Goal: Find specific page/section: Find specific page/section

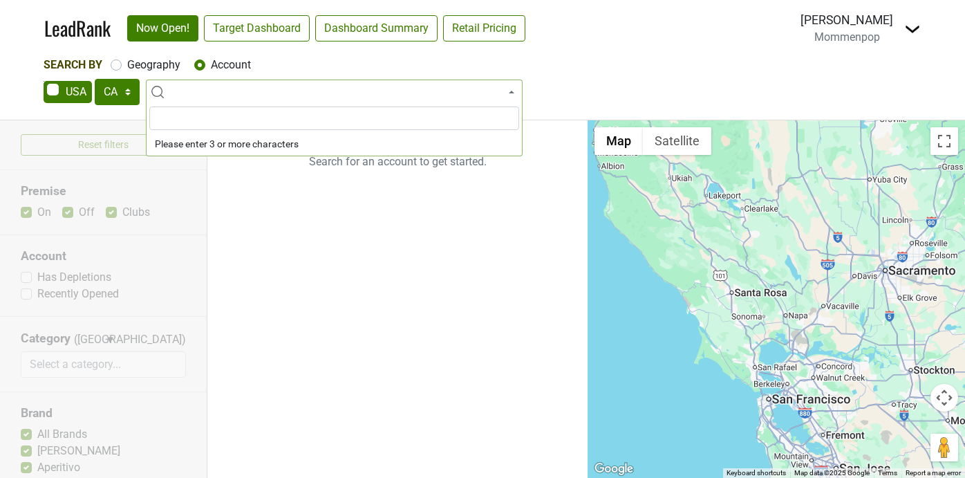
select select "CA"
select select
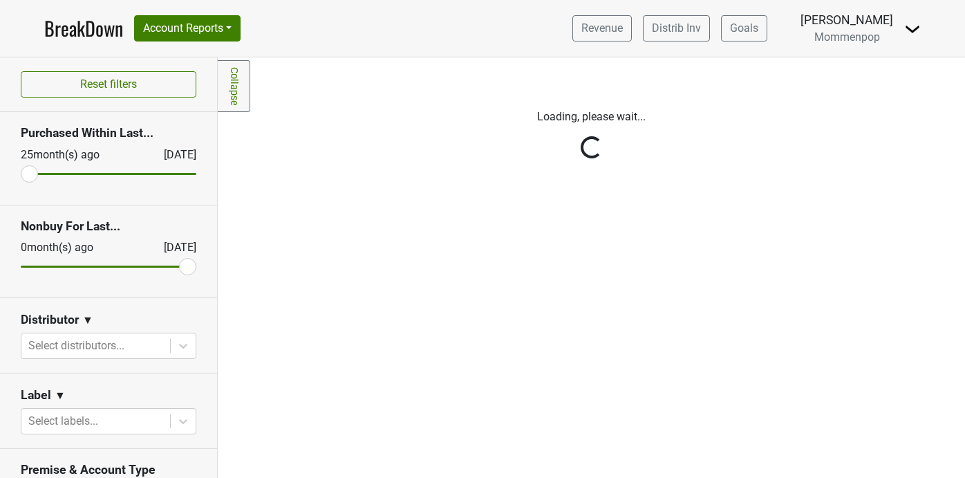
scroll to position [145, 0]
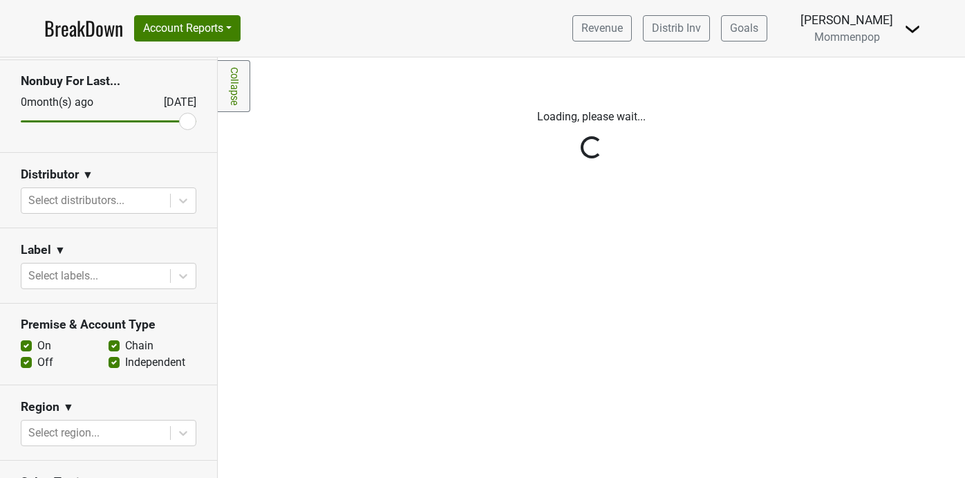
click at [187, 201] on icon at bounding box center [183, 201] width 14 height 14
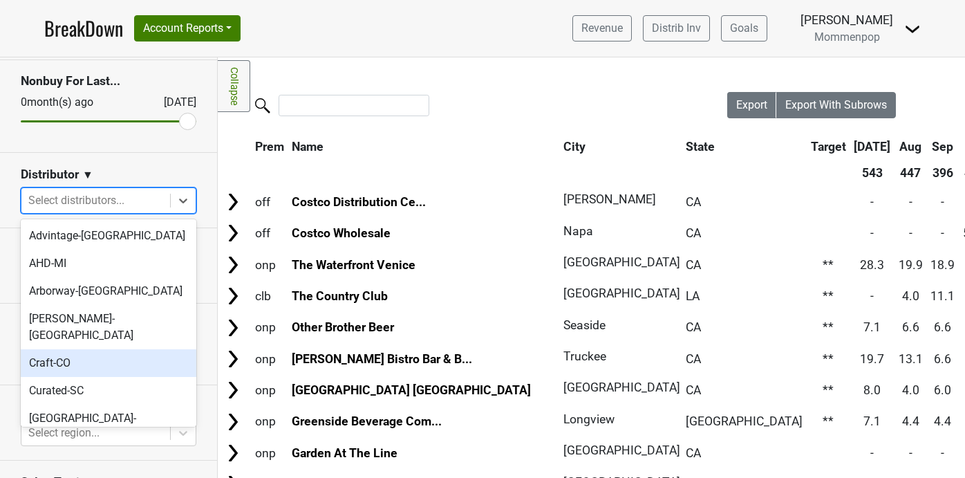
scroll to position [434, 0]
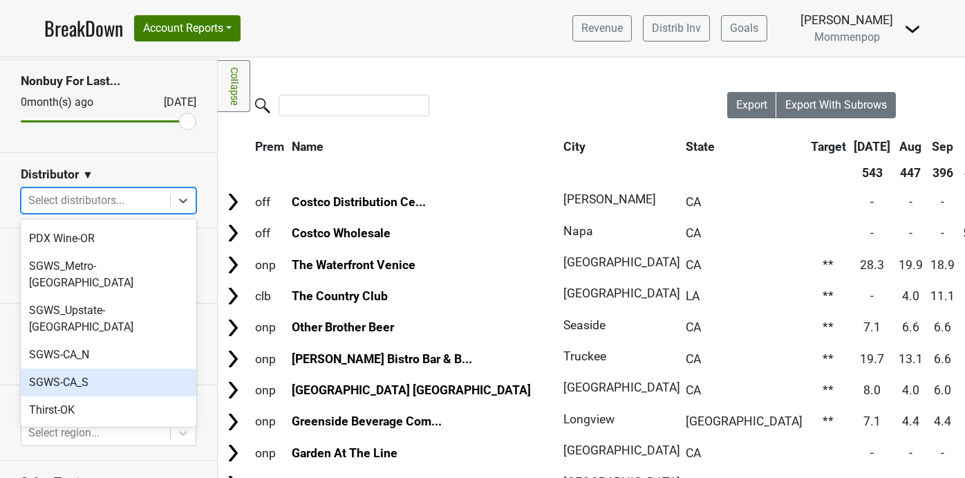
click at [151, 368] on div "SGWS-CA_S" at bounding box center [109, 382] width 176 height 28
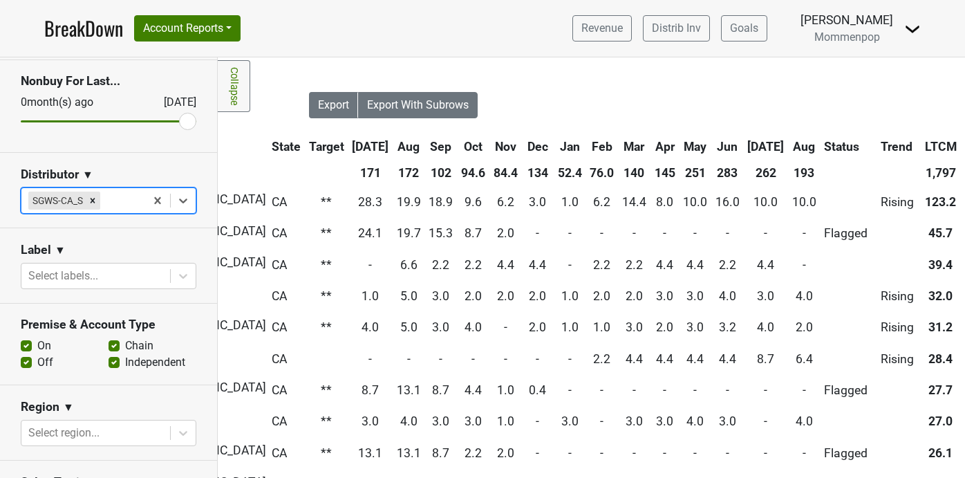
scroll to position [0, 428]
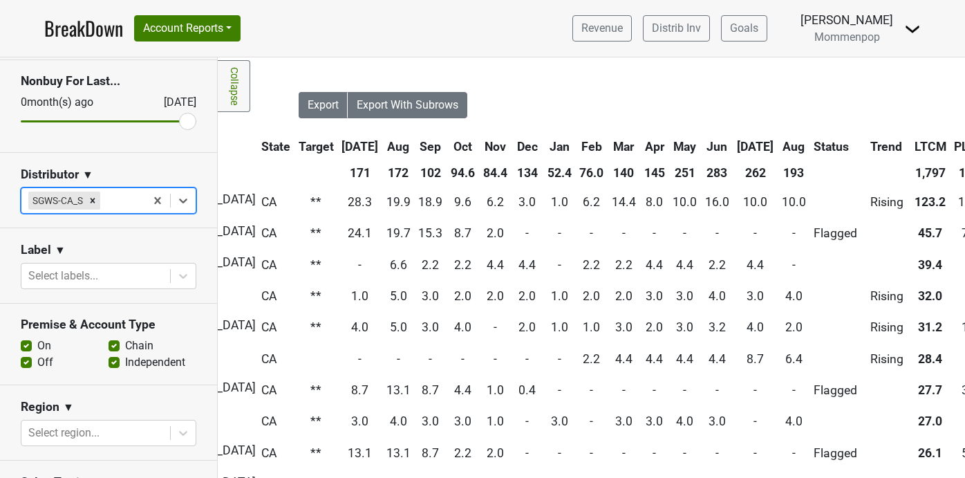
click at [778, 140] on th "Aug" at bounding box center [793, 146] width 31 height 25
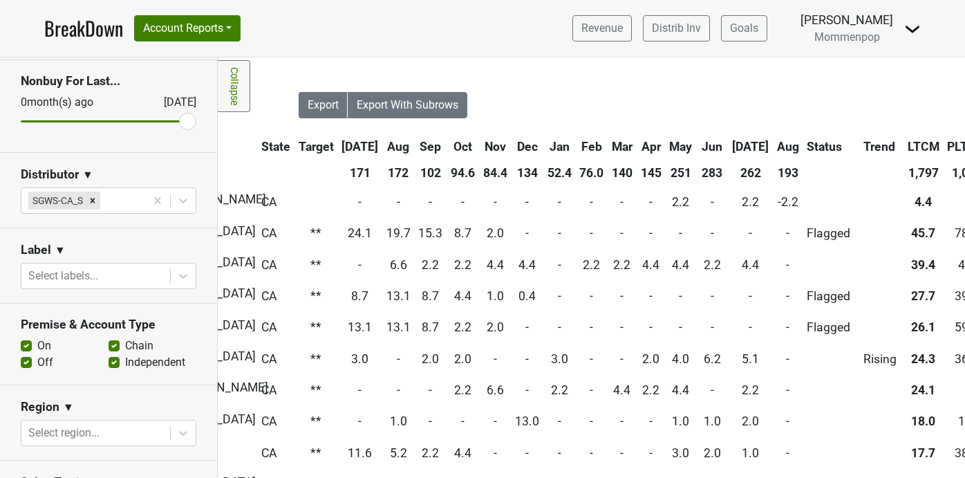
click at [773, 145] on th "Aug" at bounding box center [787, 146] width 29 height 25
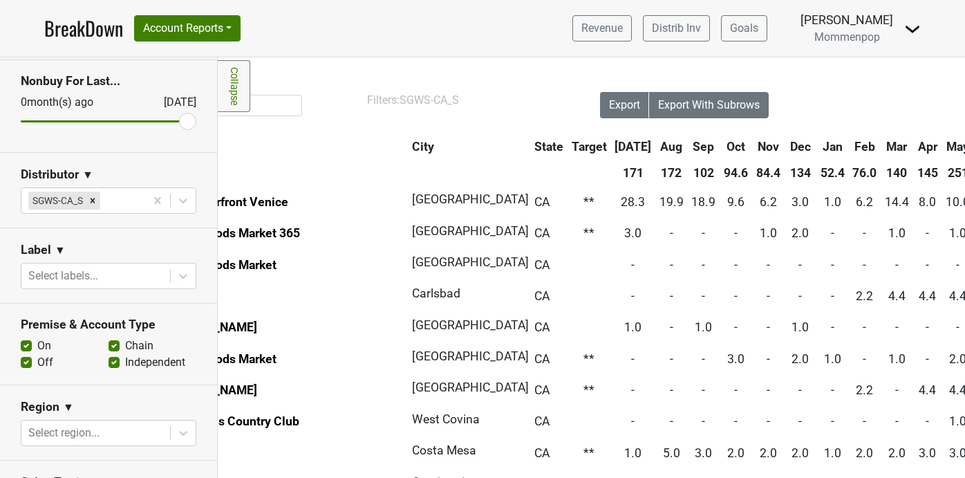
scroll to position [0, 0]
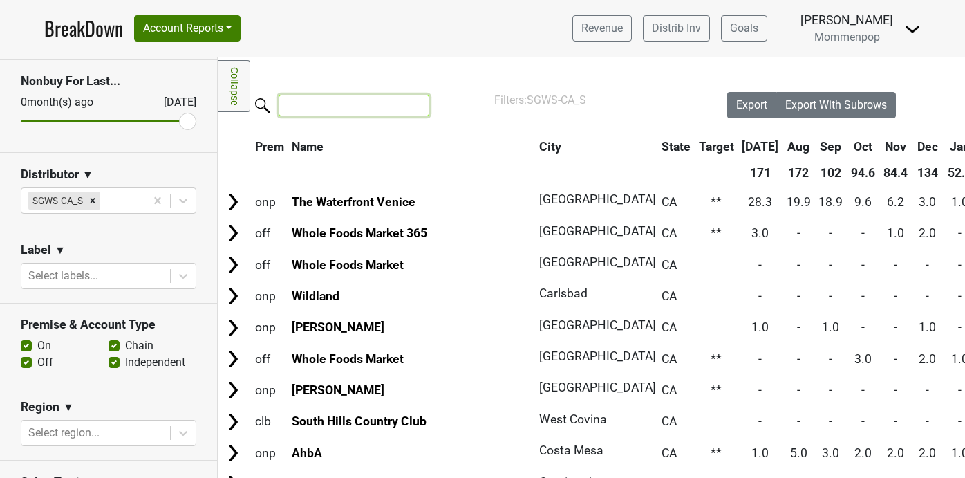
drag, startPoint x: 310, startPoint y: 99, endPoint x: 310, endPoint y: 91, distance: 8.3
click at [310, 97] on input "search" at bounding box center [354, 105] width 151 height 21
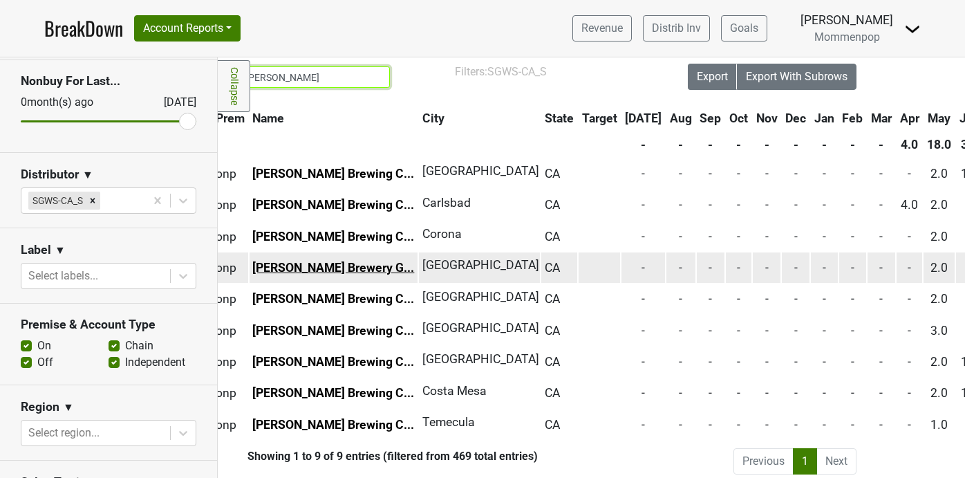
scroll to position [28, 0]
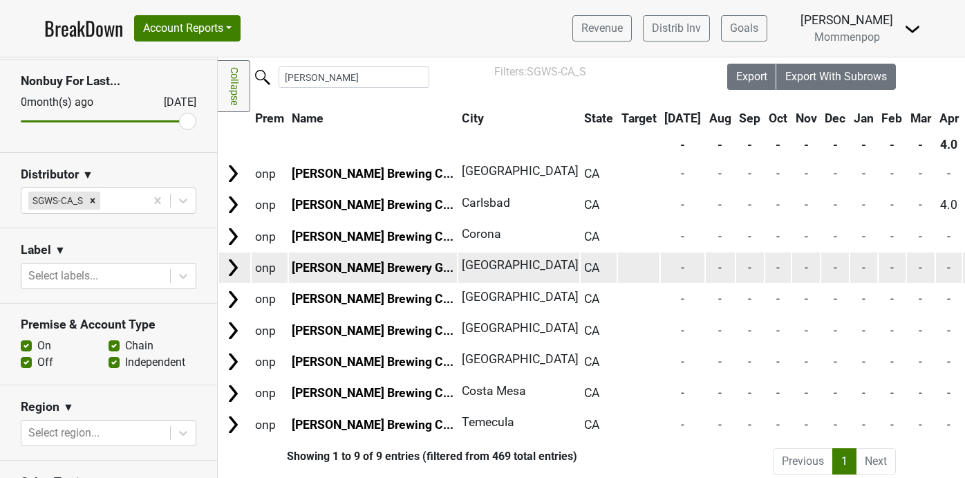
click at [229, 268] on img at bounding box center [233, 267] width 21 height 21
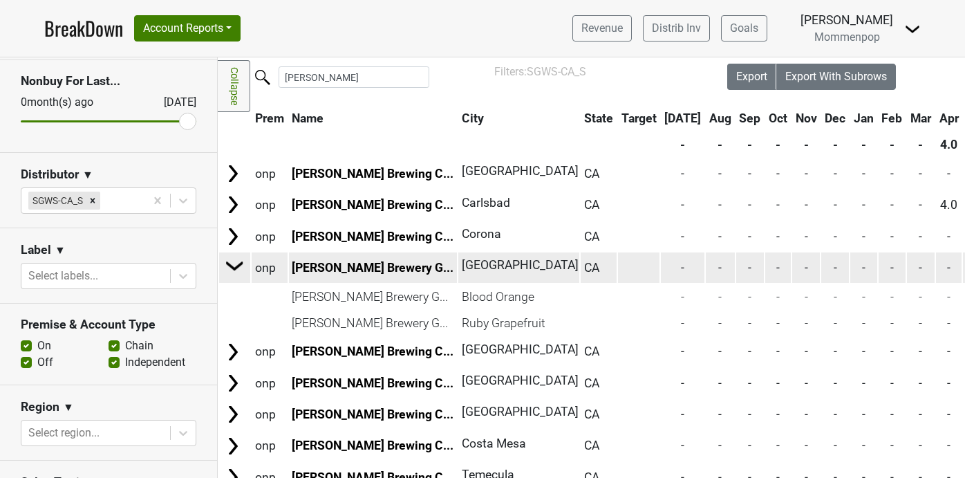
click at [229, 268] on img at bounding box center [235, 265] width 21 height 21
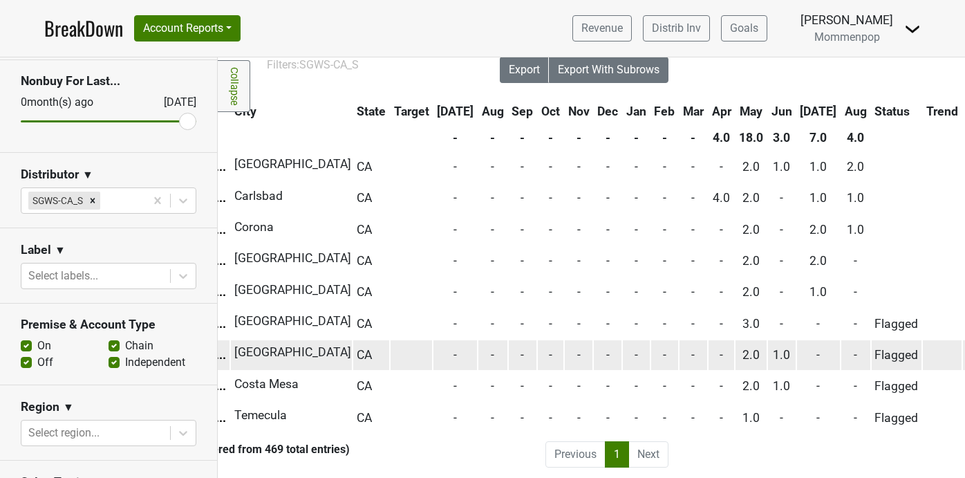
scroll to position [35, 0]
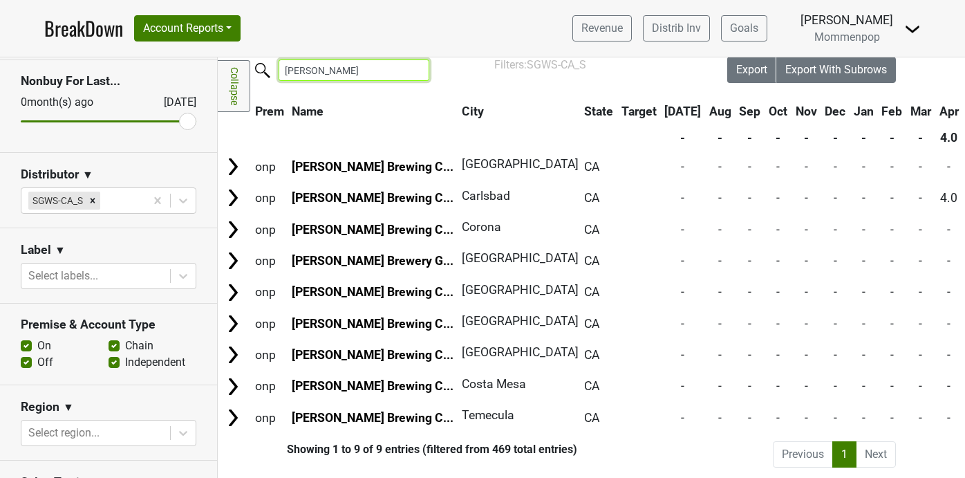
click at [324, 68] on input "karl" at bounding box center [354, 69] width 151 height 21
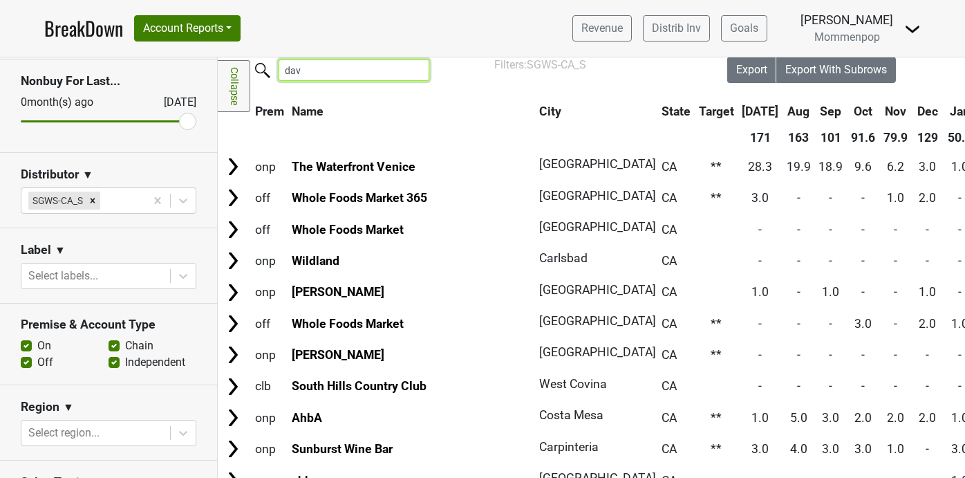
scroll to position [0, 0]
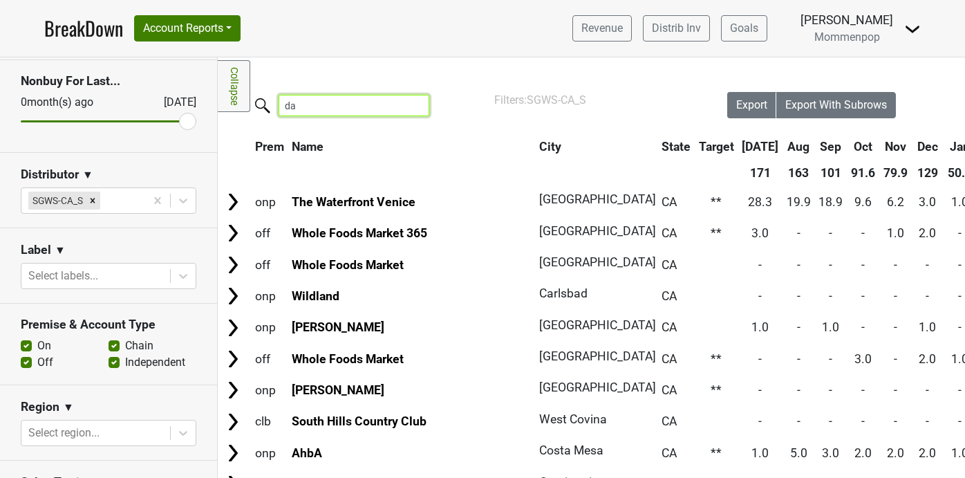
type input "d"
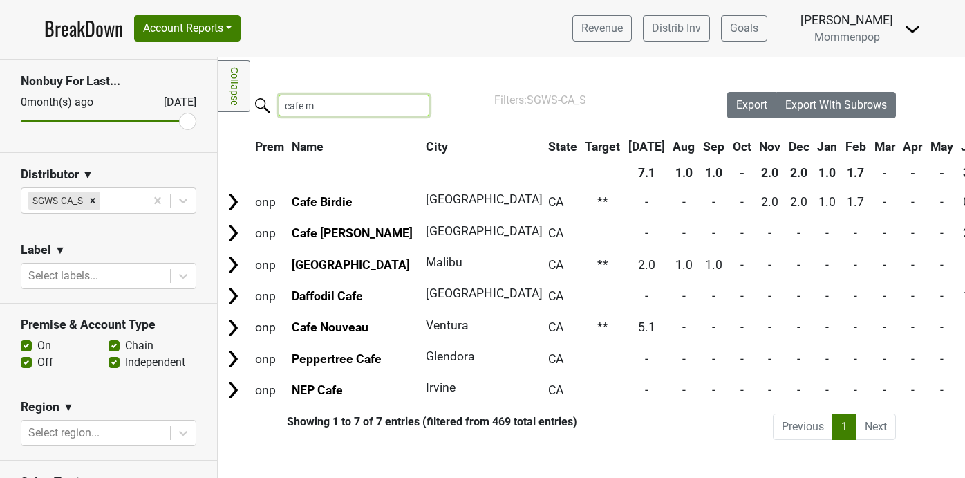
click at [318, 104] on input "cafe m" at bounding box center [354, 105] width 151 height 21
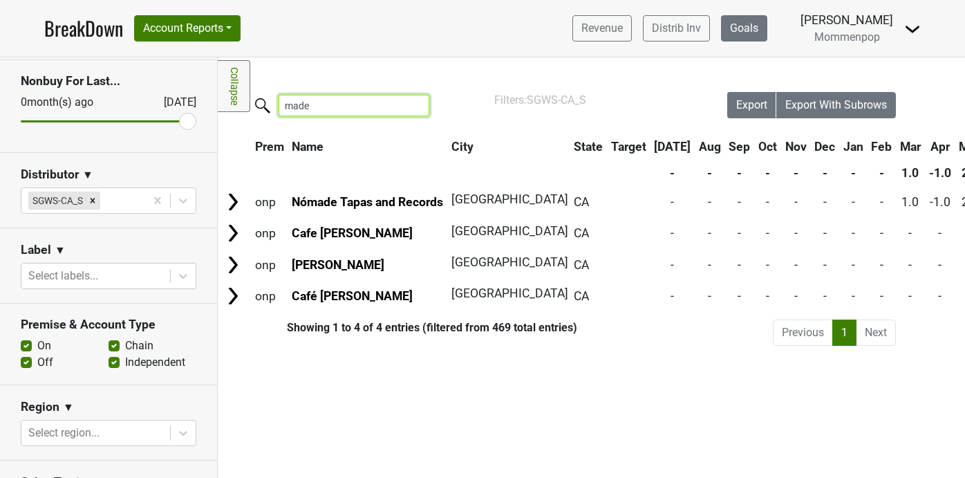
type input "made"
click at [410, 106] on input "made" at bounding box center [354, 105] width 151 height 21
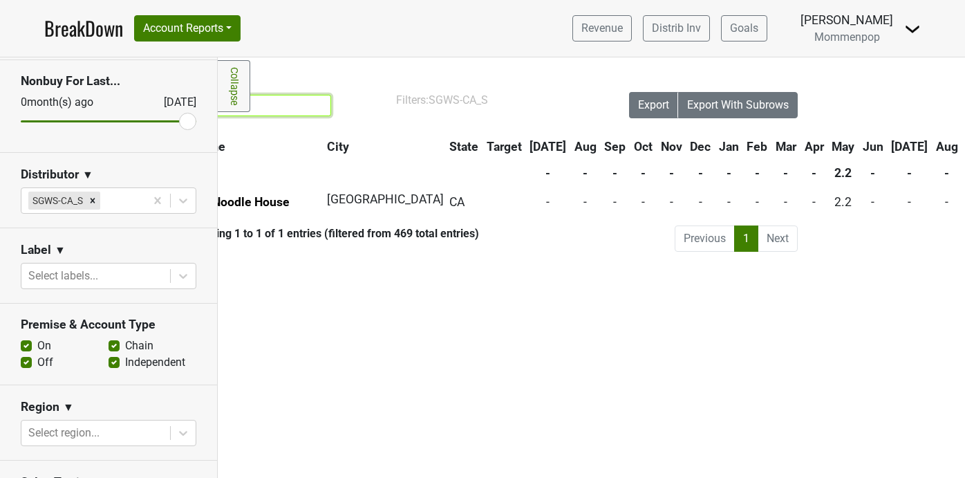
scroll to position [0, 79]
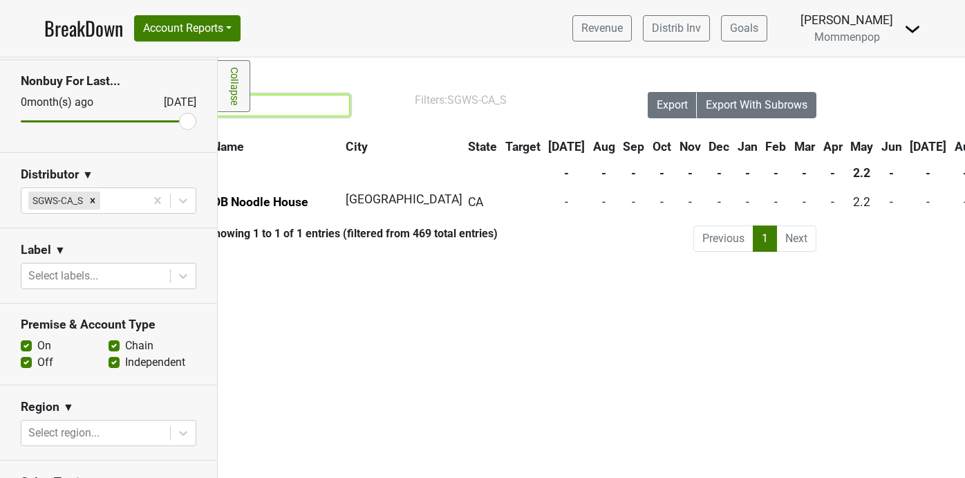
type input "ob noo"
click at [328, 105] on input "ob noo" at bounding box center [274, 105] width 151 height 21
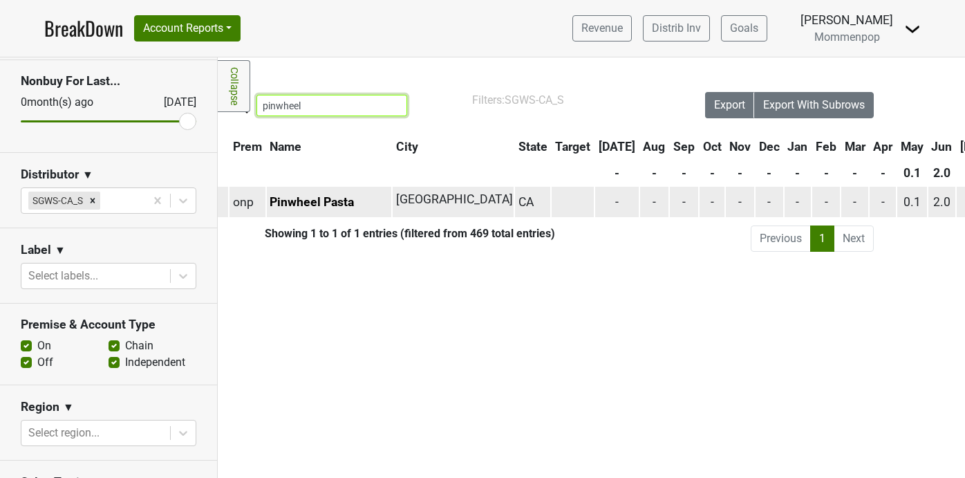
scroll to position [0, 0]
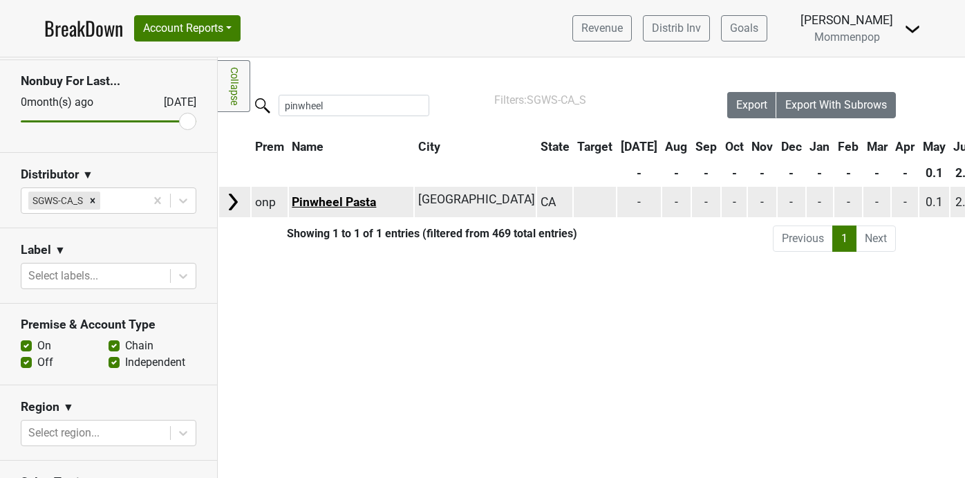
click at [320, 205] on link "Pinwheel Pasta" at bounding box center [334, 202] width 84 height 14
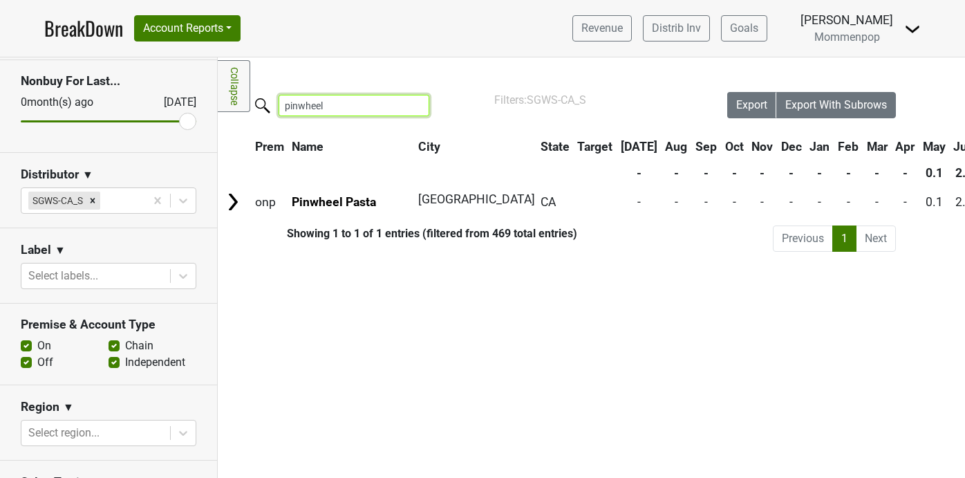
click at [355, 108] on input "pinwheel" at bounding box center [354, 105] width 151 height 21
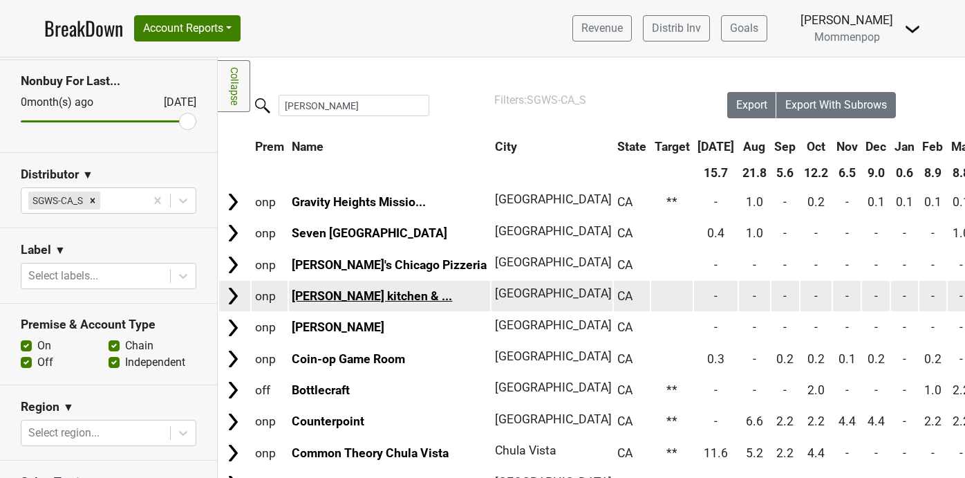
click at [354, 294] on link "Juan Jasper kitchen & ..." at bounding box center [372, 296] width 160 height 14
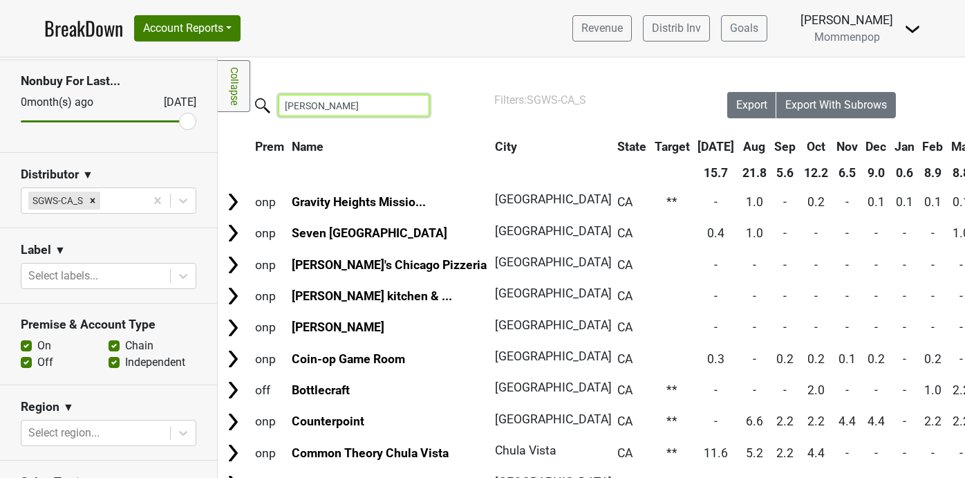
click at [333, 113] on input "juan j" at bounding box center [354, 105] width 151 height 21
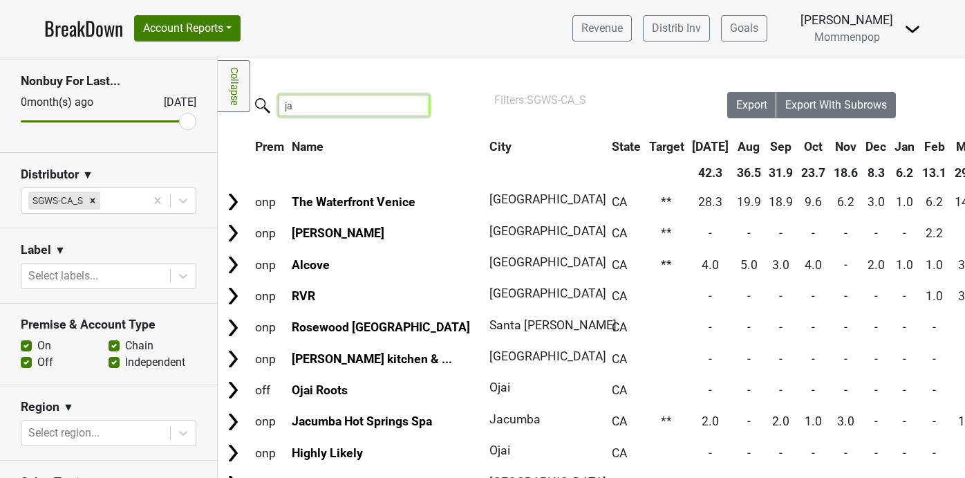
type input "j"
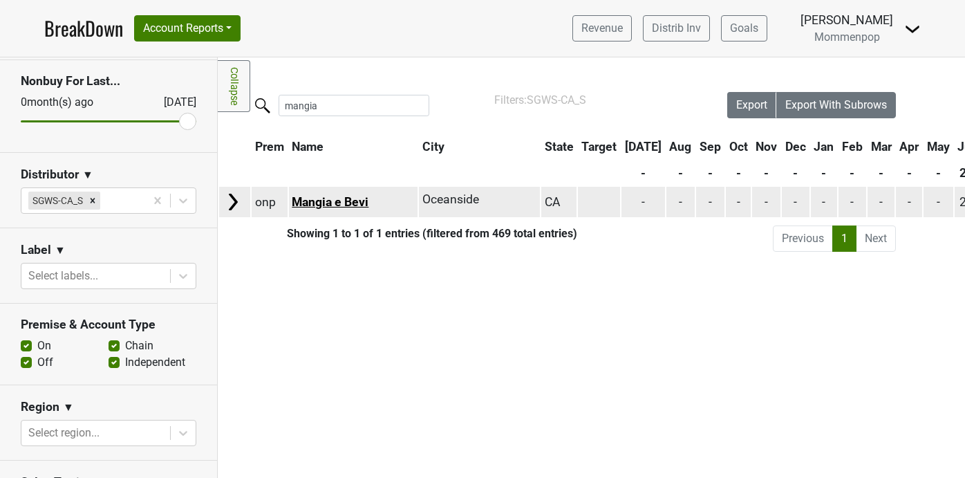
click at [304, 197] on link "Mangia e Bevi" at bounding box center [330, 202] width 77 height 14
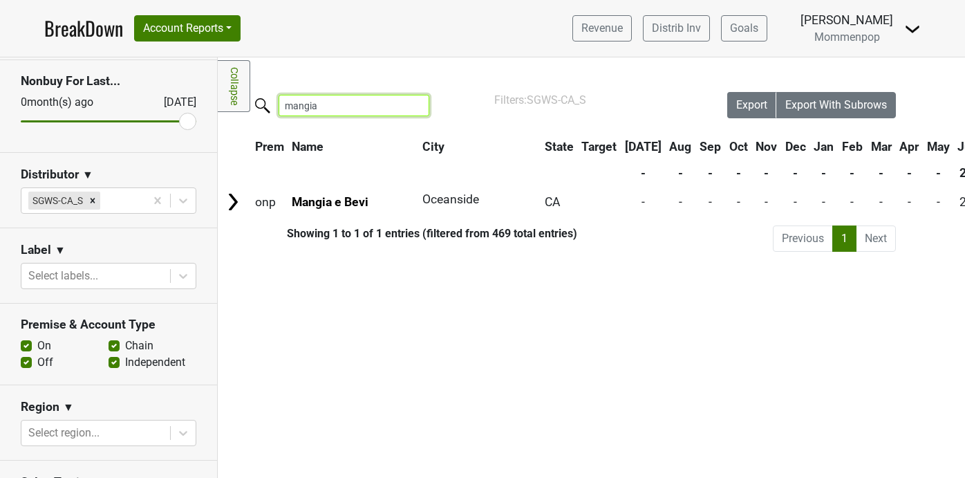
click at [349, 108] on input "mangia" at bounding box center [354, 105] width 151 height 21
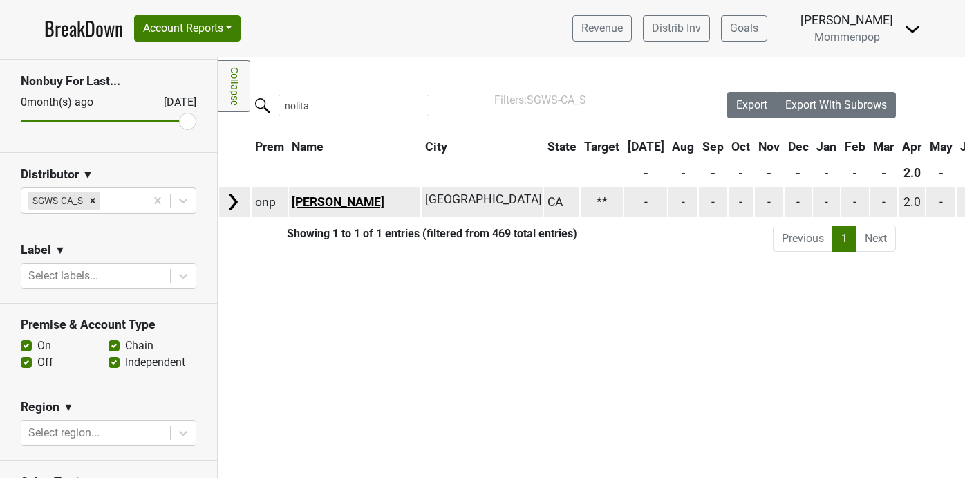
click at [317, 196] on link "Nolita Hall" at bounding box center [338, 202] width 93 height 14
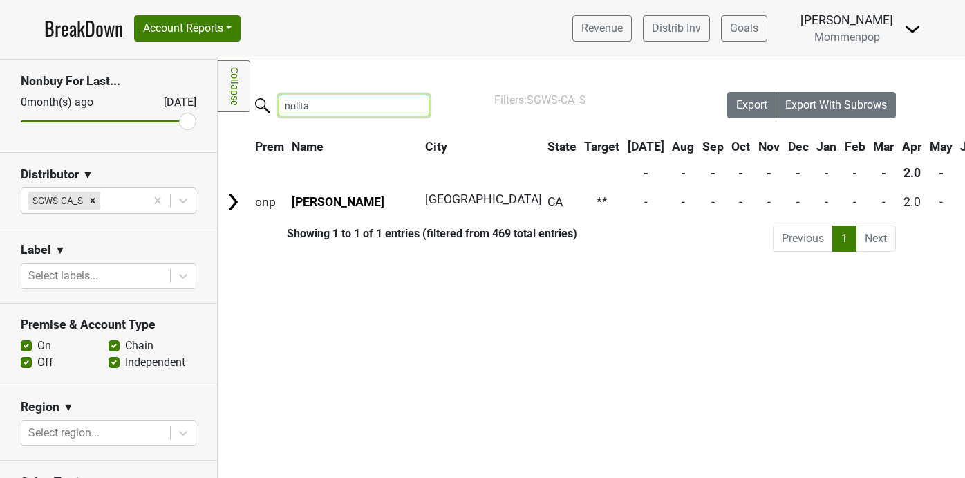
click at [345, 108] on input "nolita" at bounding box center [354, 105] width 151 height 21
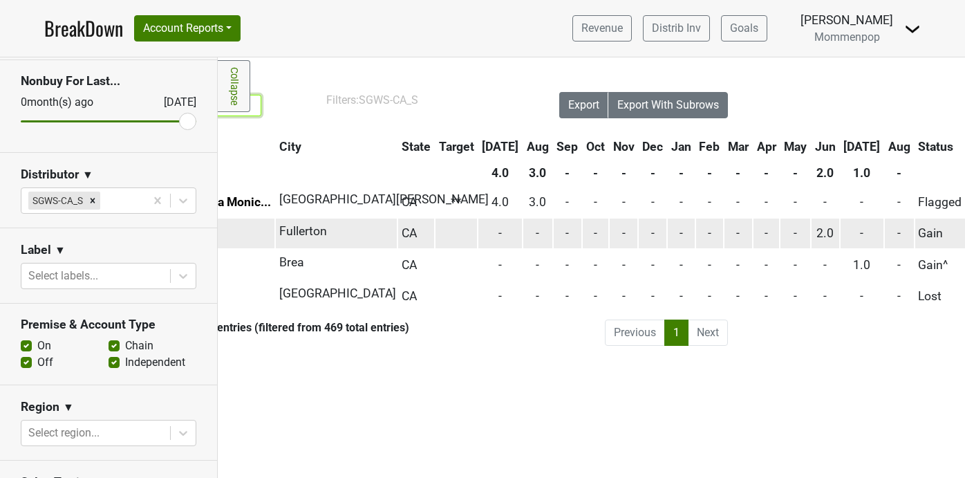
scroll to position [0, 38]
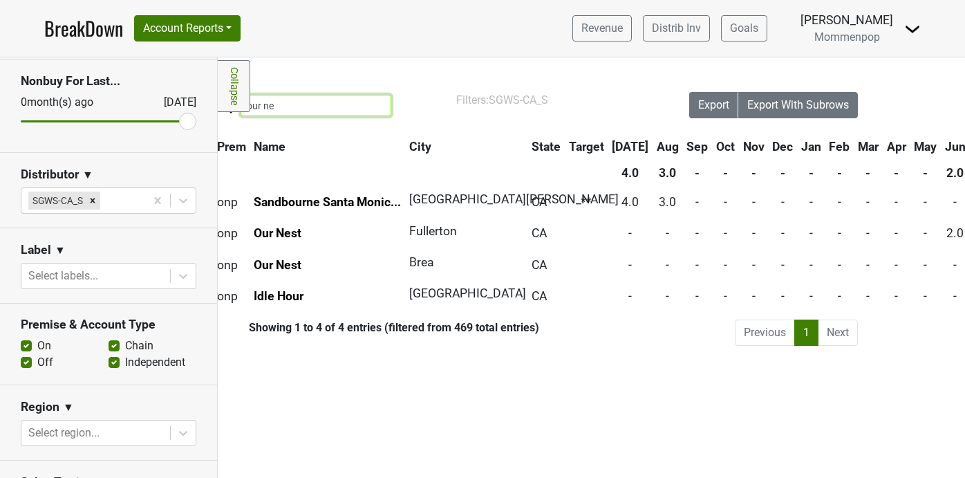
click at [298, 105] on input "our ne" at bounding box center [315, 105] width 151 height 21
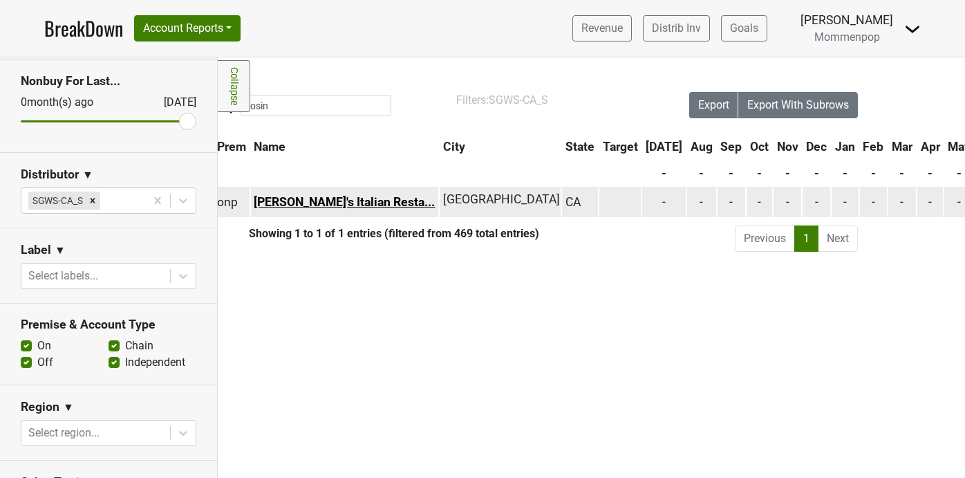
click at [289, 202] on link "Rosina's Italian Resta..." at bounding box center [344, 202] width 181 height 14
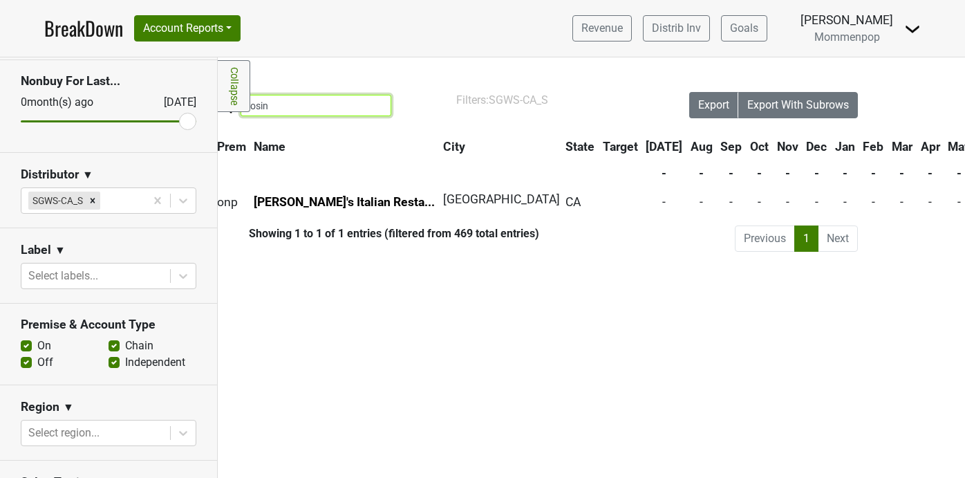
click at [286, 110] on input "rosin" at bounding box center [315, 105] width 151 height 21
click at [285, 110] on input "rosin" at bounding box center [315, 105] width 151 height 21
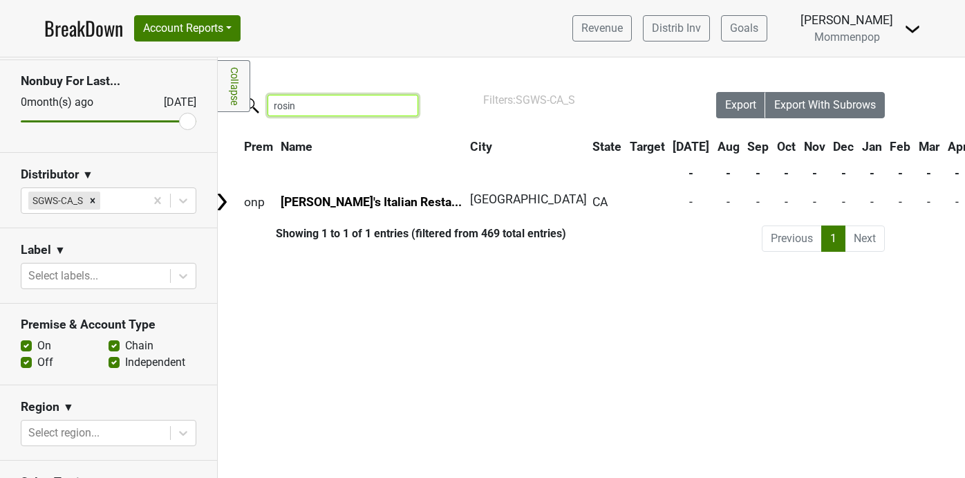
scroll to position [0, 0]
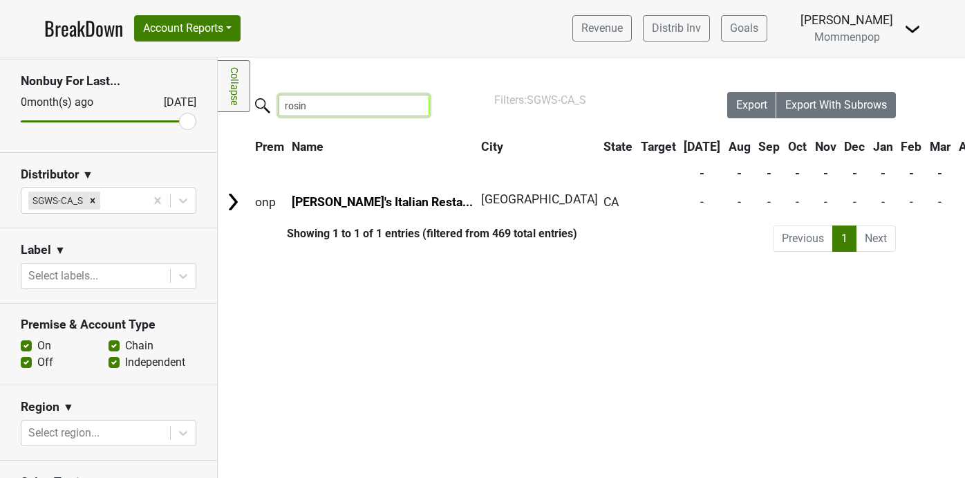
click at [328, 103] on input "rosin" at bounding box center [354, 105] width 151 height 21
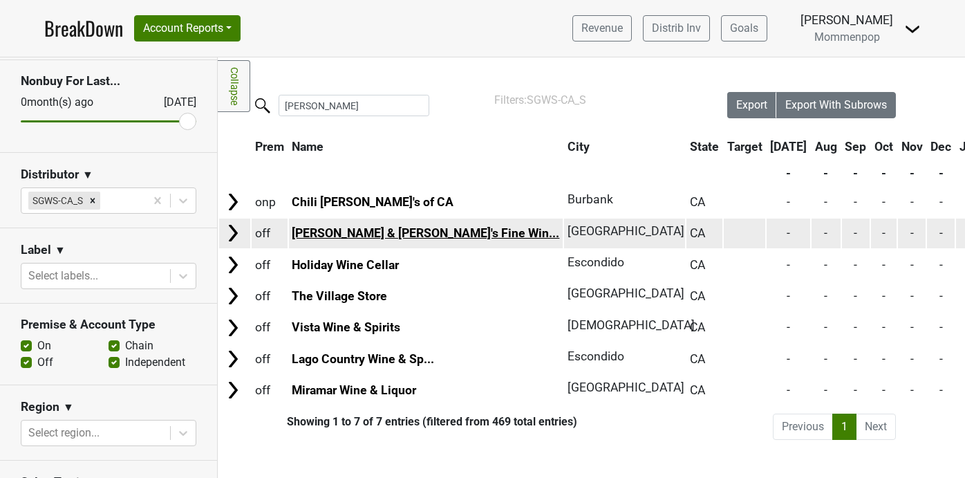
click at [337, 230] on link "John & Pete's Fine Win..." at bounding box center [425, 233] width 267 height 14
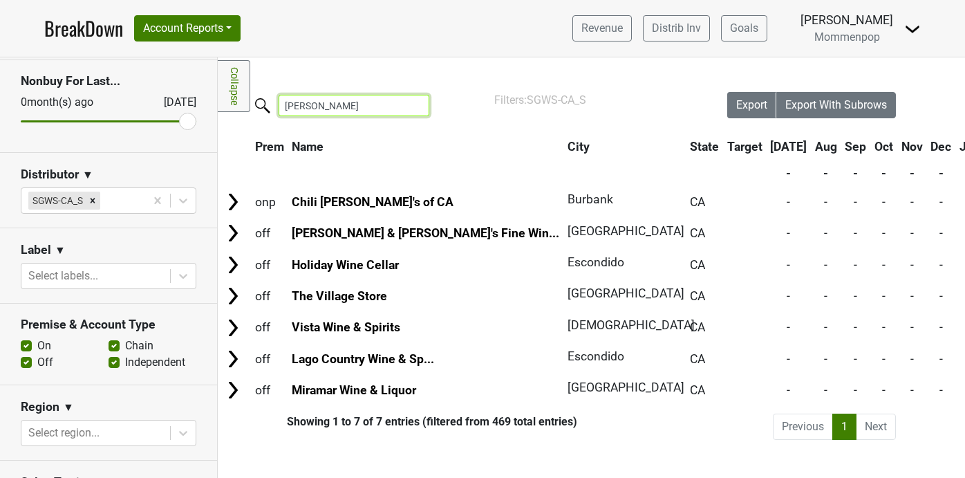
click at [311, 108] on input "john" at bounding box center [354, 105] width 151 height 21
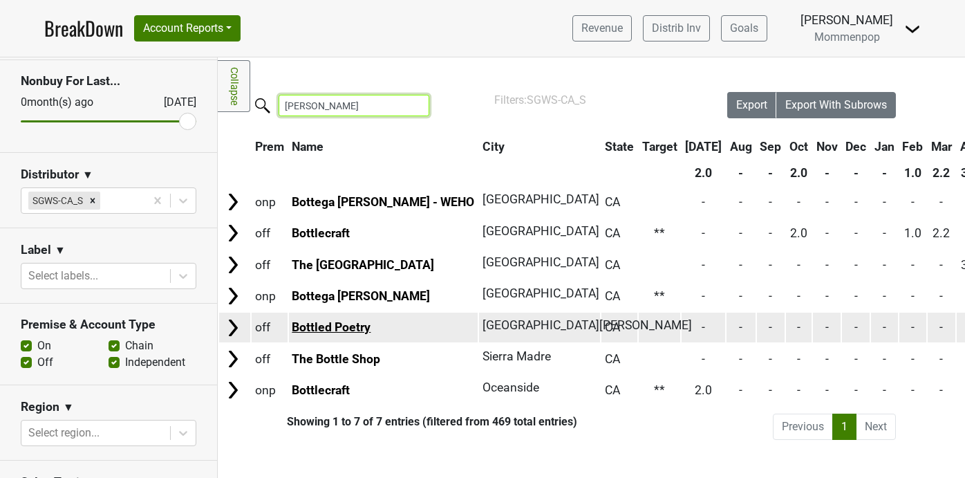
type input "bott"
click at [317, 330] on link "Bottled Poetry" at bounding box center [331, 327] width 79 height 14
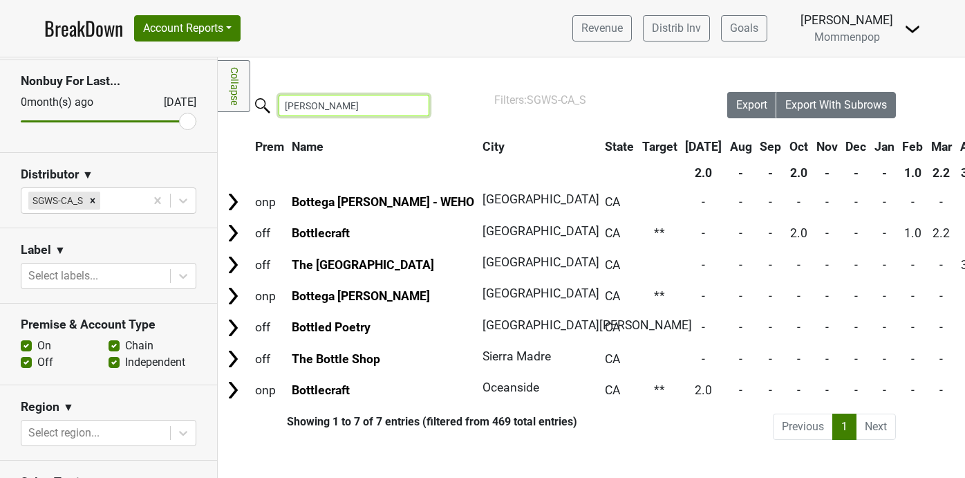
click at [322, 107] on input "bott" at bounding box center [354, 105] width 151 height 21
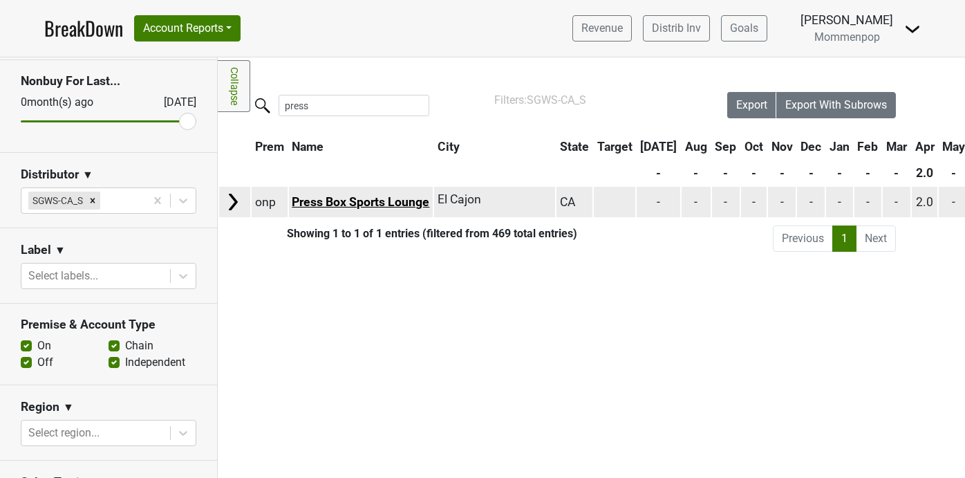
click at [311, 199] on link "Press Box Sports Lounge" at bounding box center [361, 202] width 138 height 14
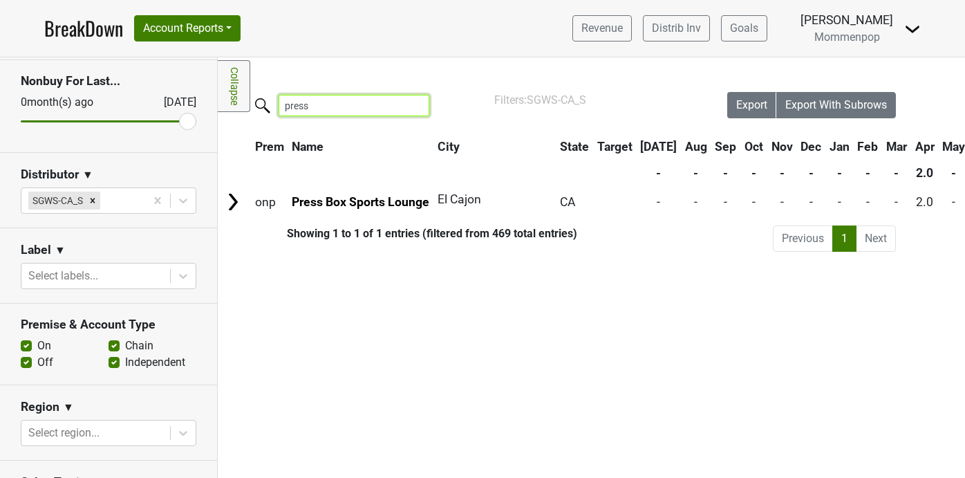
click at [320, 104] on input "press" at bounding box center [354, 105] width 151 height 21
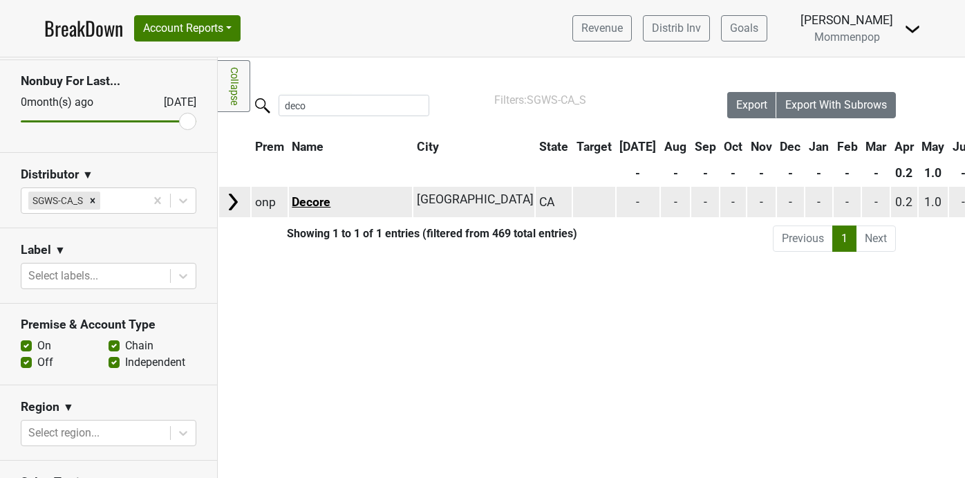
click at [299, 204] on link "Decore" at bounding box center [311, 202] width 39 height 14
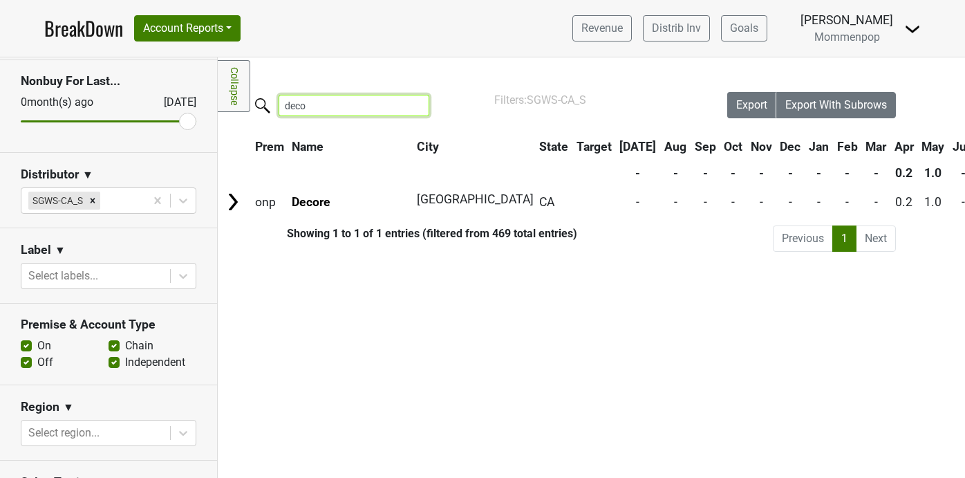
click at [379, 106] on input "deco" at bounding box center [354, 105] width 151 height 21
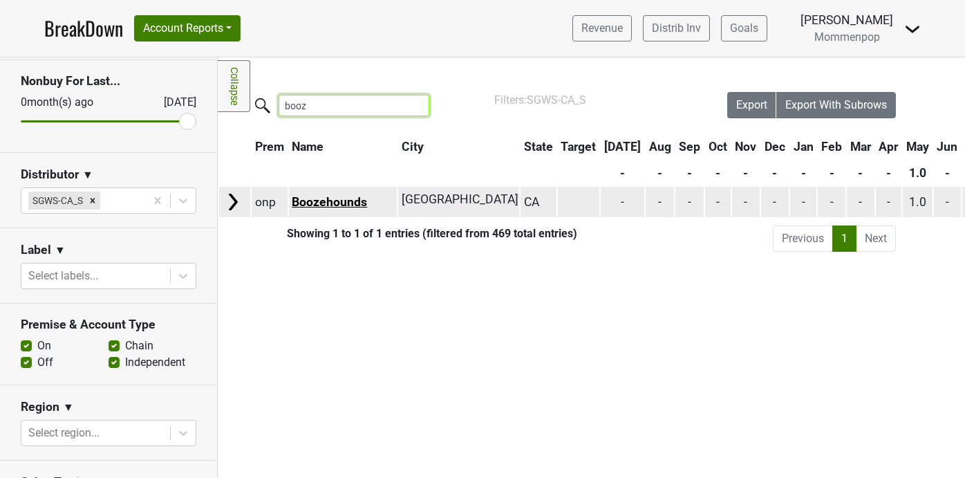
type input "booz"
click at [325, 201] on link "Boozehounds" at bounding box center [329, 202] width 75 height 14
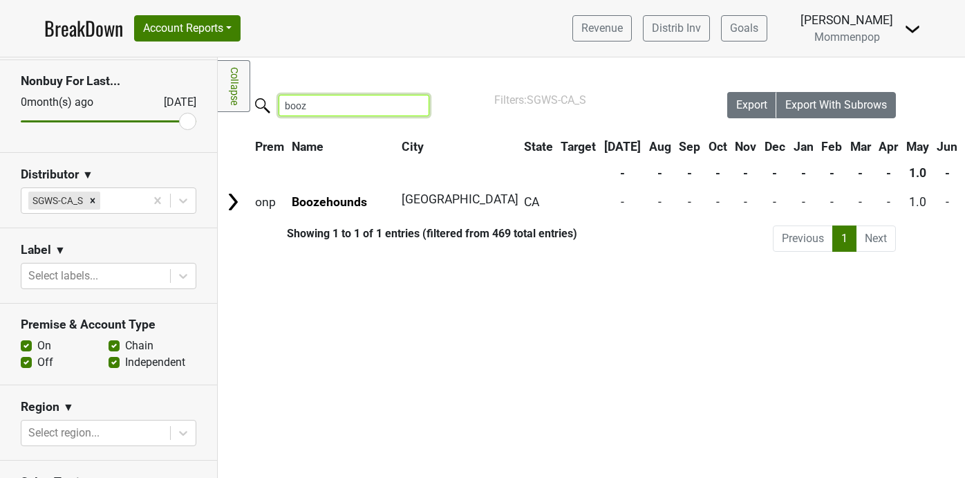
click at [319, 104] on input "booz" at bounding box center [354, 105] width 151 height 21
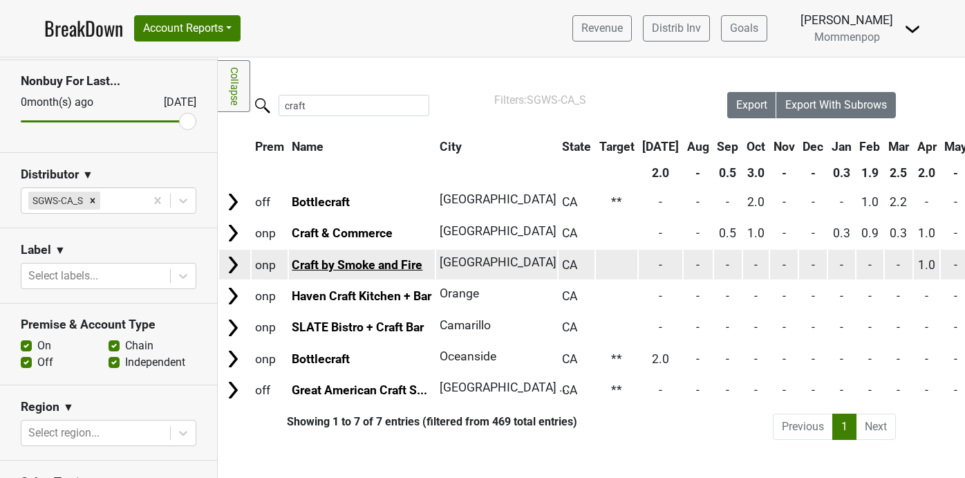
click at [379, 258] on link "Craft by Smoke and Fire" at bounding box center [357, 265] width 131 height 14
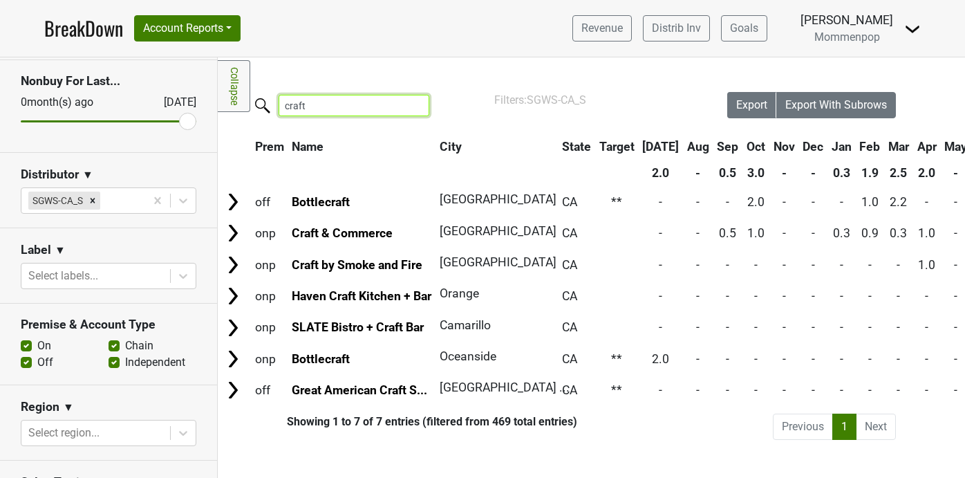
click at [303, 106] on input "craft" at bounding box center [354, 105] width 151 height 21
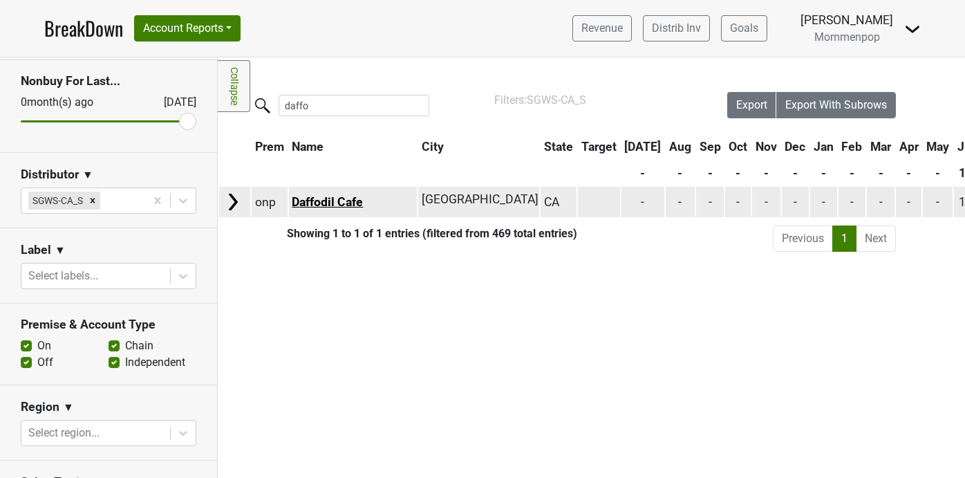
click at [308, 203] on link "Daffodil Cafe" at bounding box center [327, 202] width 71 height 14
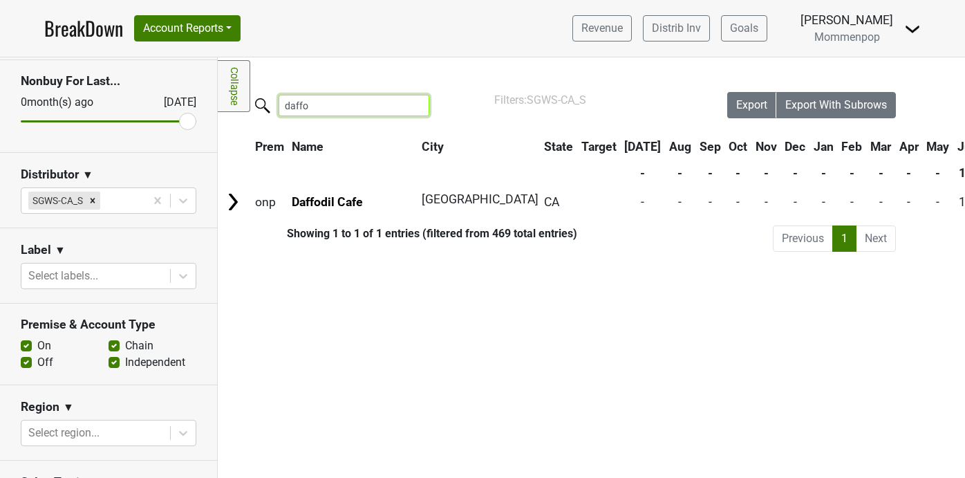
click at [314, 111] on input "daffo" at bounding box center [354, 105] width 151 height 21
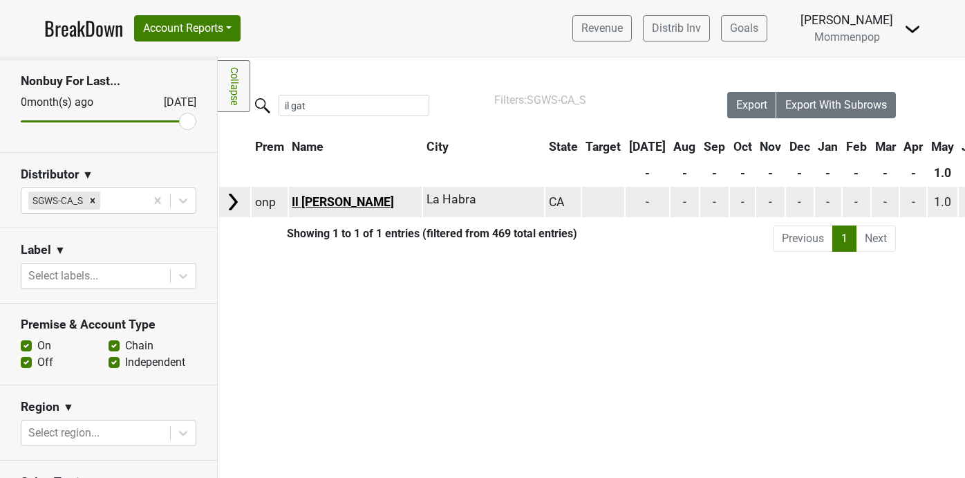
click at [319, 200] on link "Il Gatto" at bounding box center [343, 202] width 102 height 14
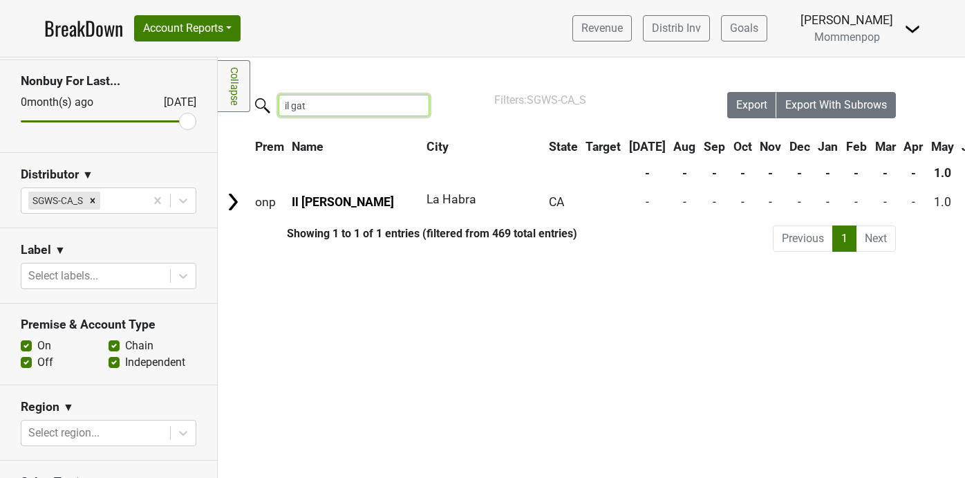
click at [318, 102] on input "il gat" at bounding box center [354, 105] width 151 height 21
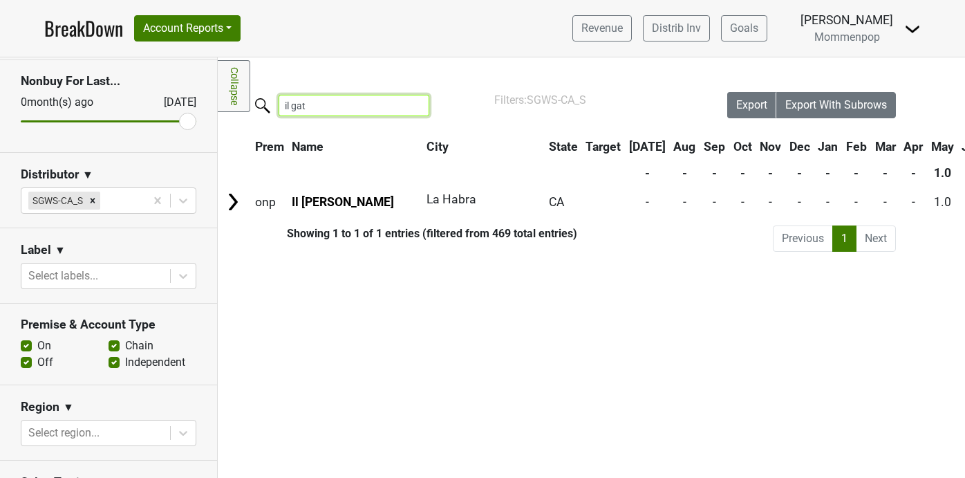
click at [318, 102] on input "il gat" at bounding box center [354, 105] width 151 height 21
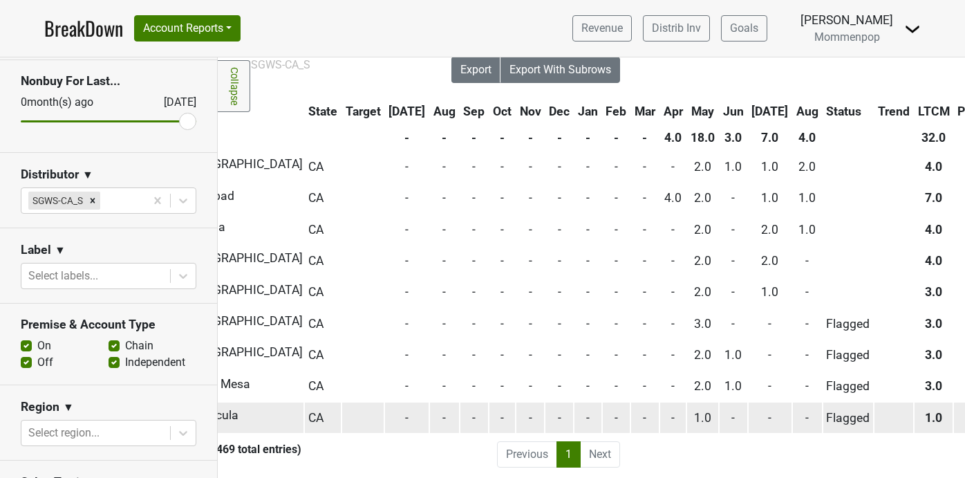
scroll to position [36, 287]
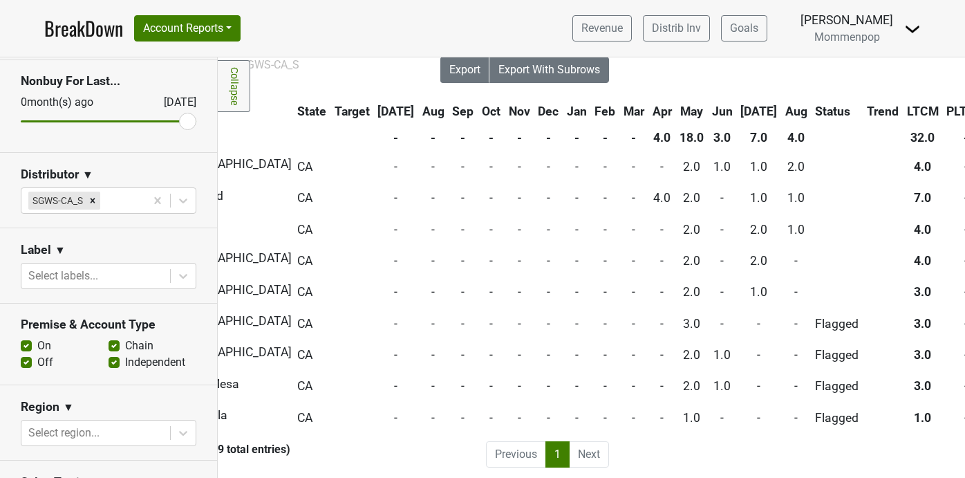
type input "karl"
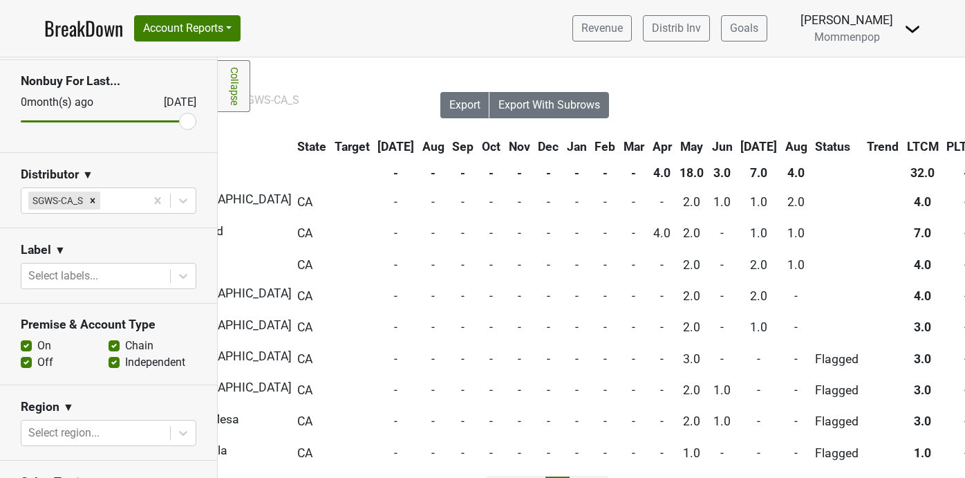
scroll to position [0, 0]
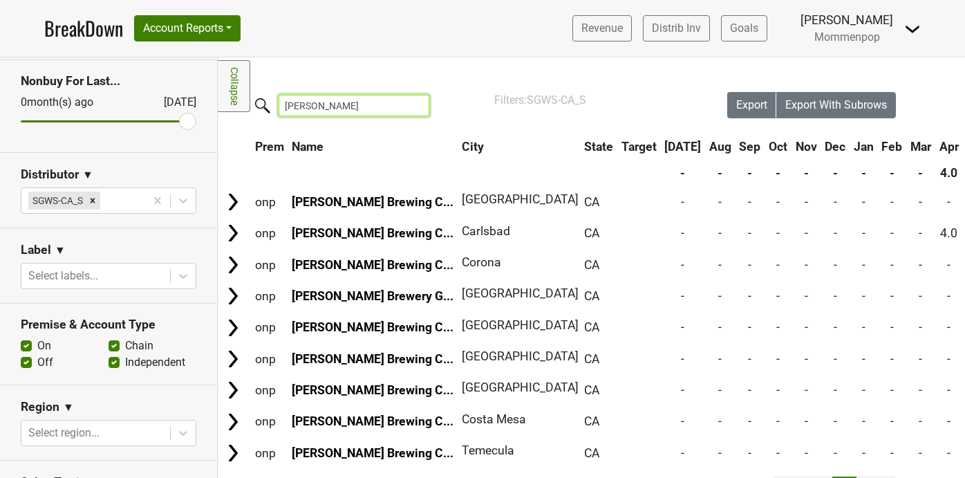
click at [408, 107] on input "karl" at bounding box center [354, 105] width 151 height 21
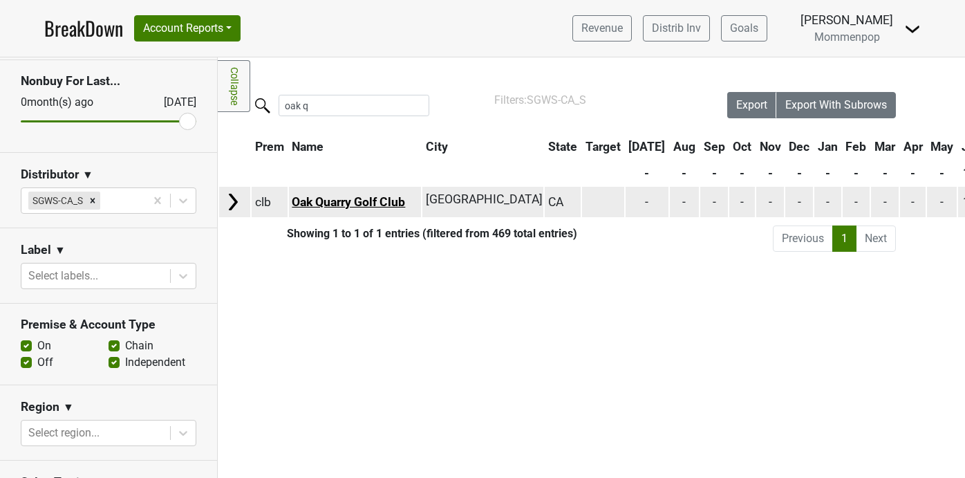
click at [360, 196] on link "Oak Quarry Golf Club" at bounding box center [348, 202] width 113 height 14
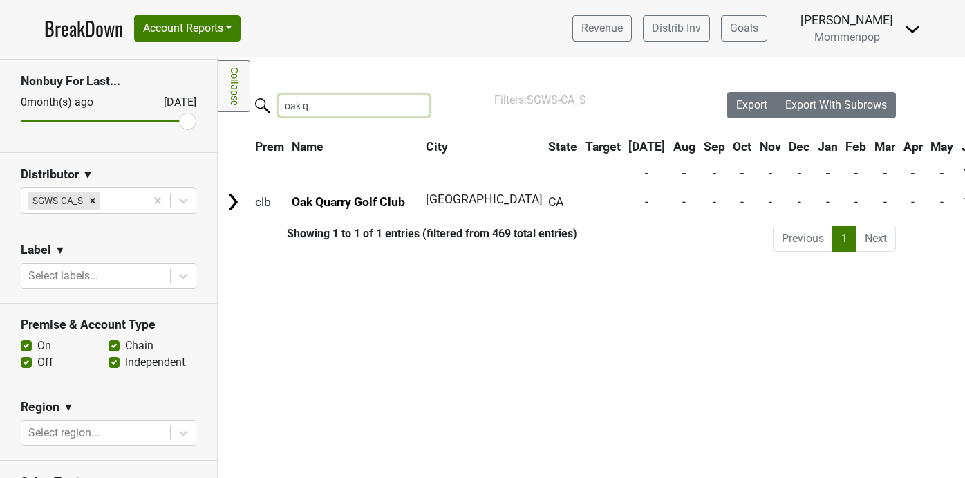
click at [312, 107] on input "oak q" at bounding box center [354, 105] width 151 height 21
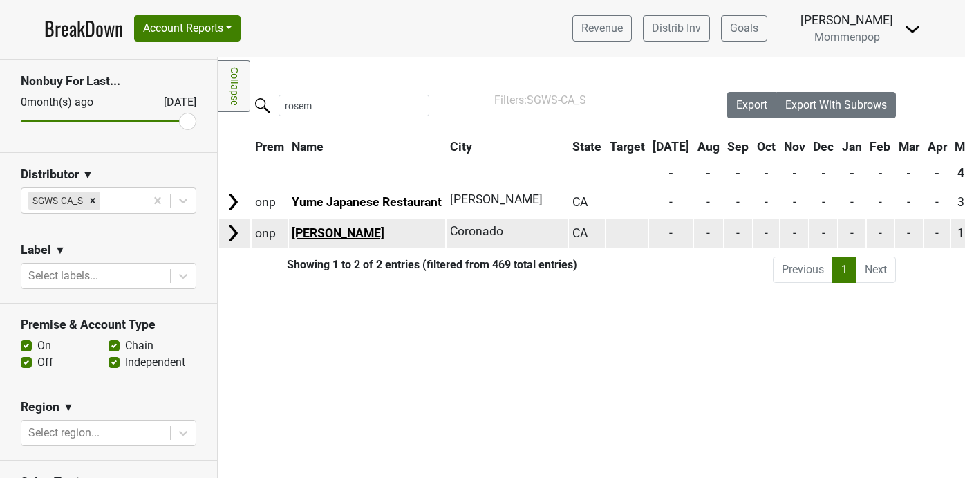
click at [312, 229] on link "Rosemary Trattoria" at bounding box center [338, 233] width 93 height 14
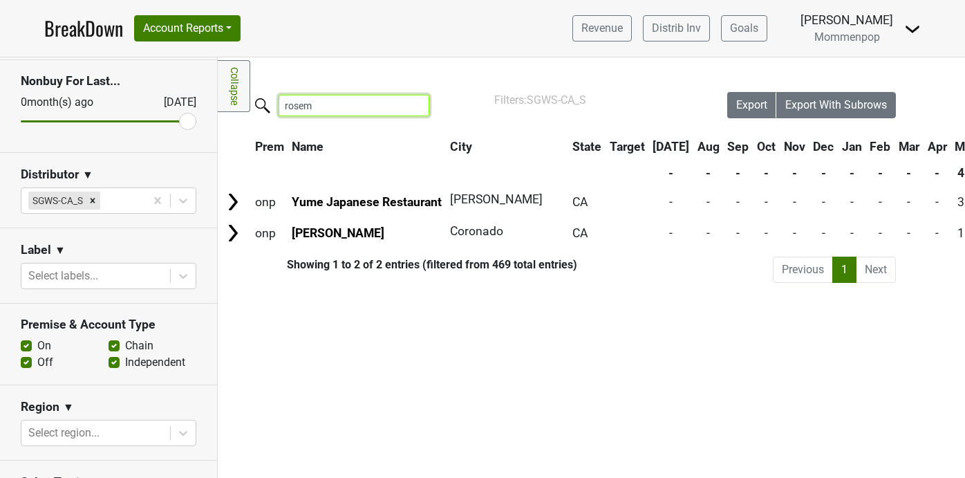
click at [320, 106] on input "rosem" at bounding box center [354, 105] width 151 height 21
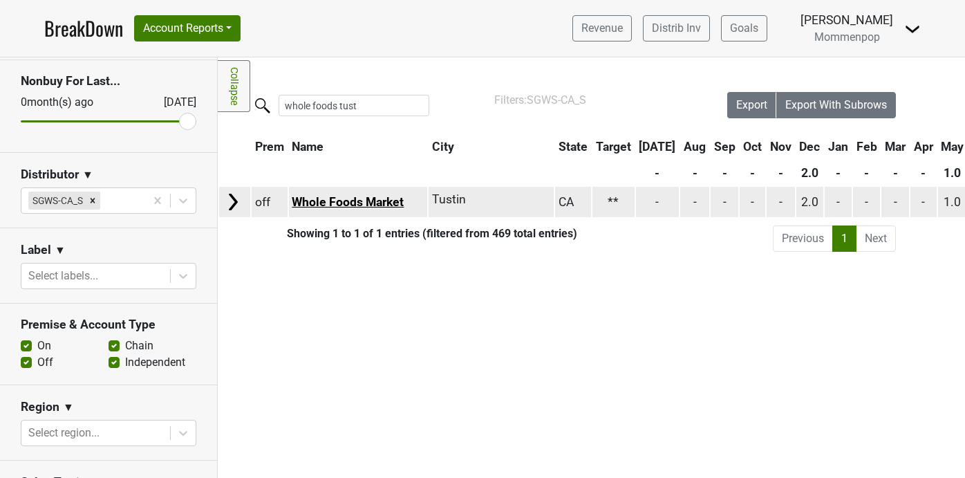
click at [350, 196] on link "Whole Foods Market" at bounding box center [348, 202] width 112 height 14
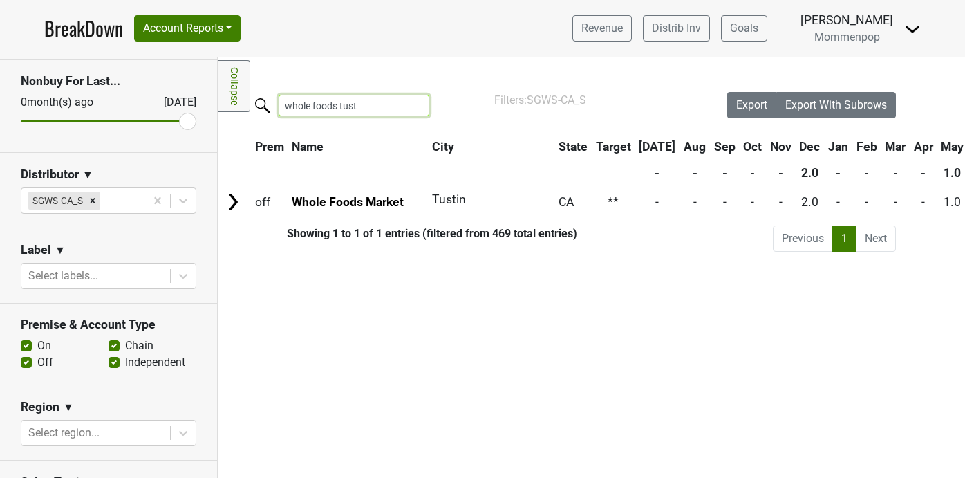
click at [372, 103] on input "whole foods tust" at bounding box center [354, 105] width 151 height 21
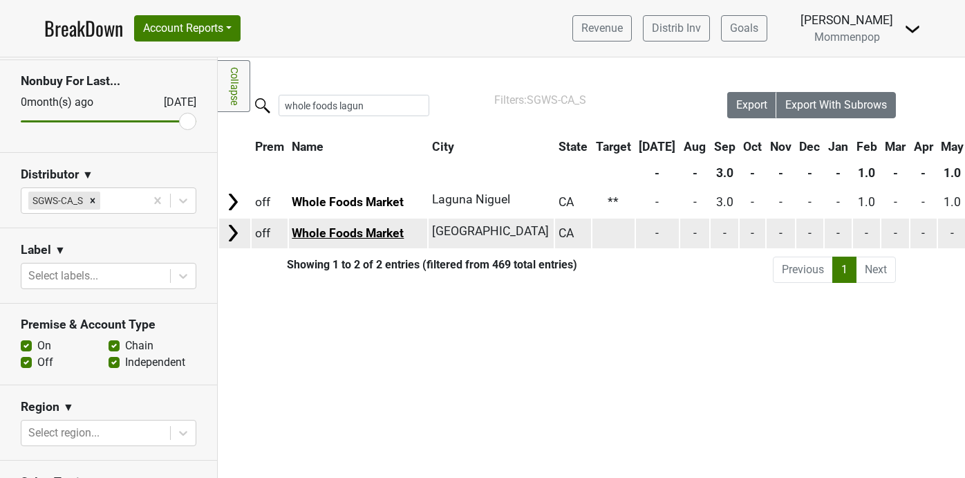
click at [361, 236] on link "Whole Foods Market" at bounding box center [348, 233] width 112 height 14
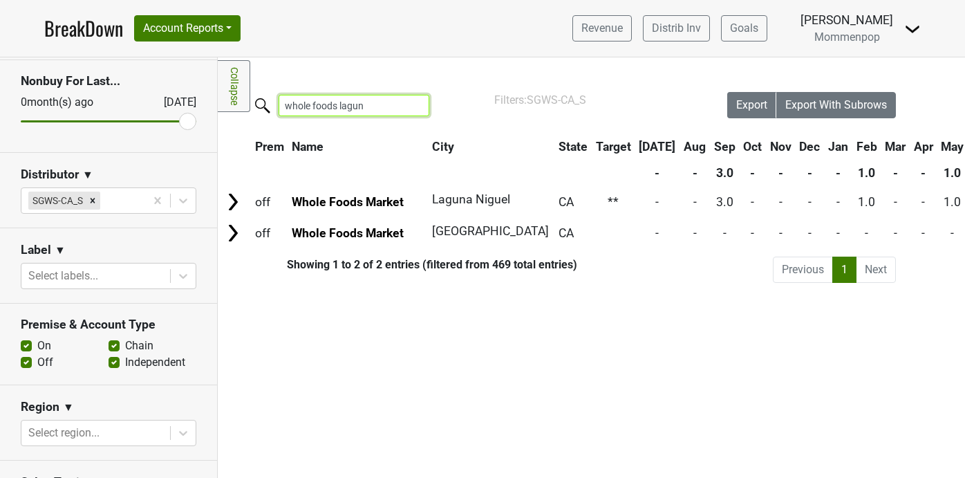
click at [319, 101] on input "whole foods lagun" at bounding box center [354, 105] width 151 height 21
click at [371, 104] on input "whole foods lagun" at bounding box center [354, 105] width 151 height 21
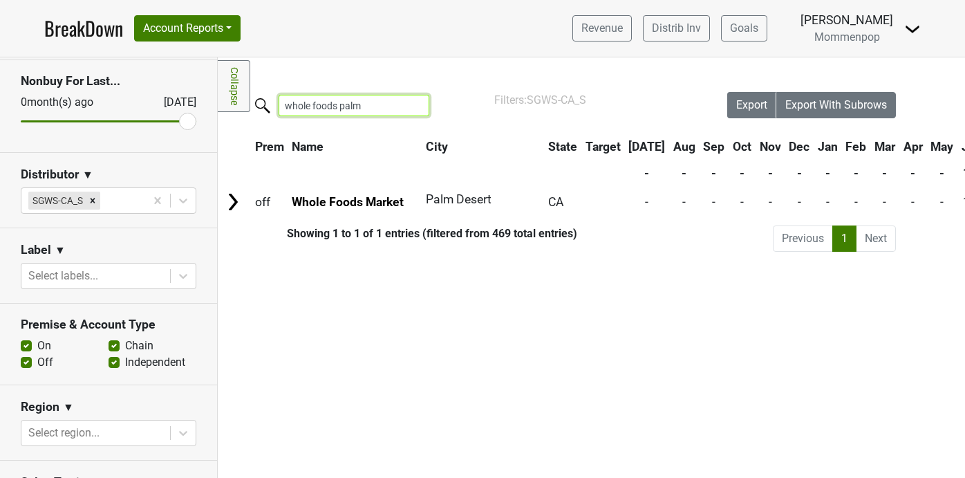
click at [343, 103] on input "whole foods palm" at bounding box center [354, 105] width 151 height 21
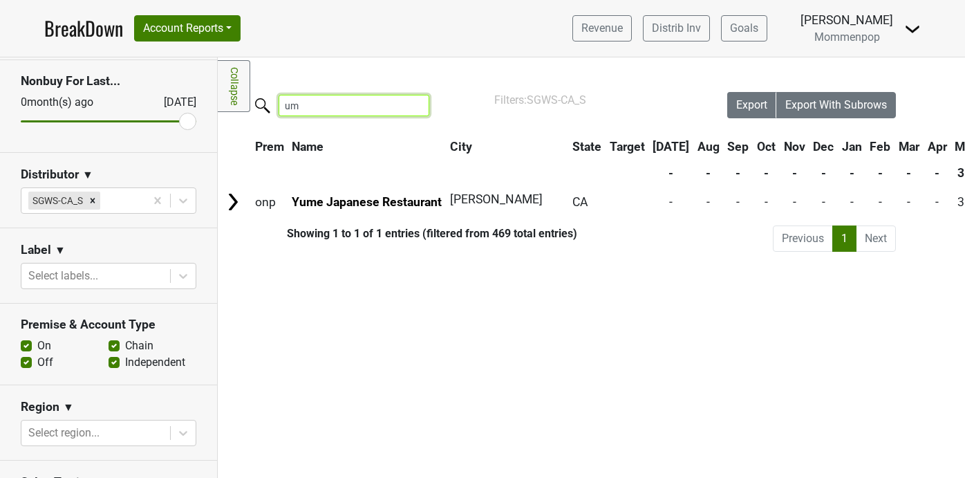
type input "u"
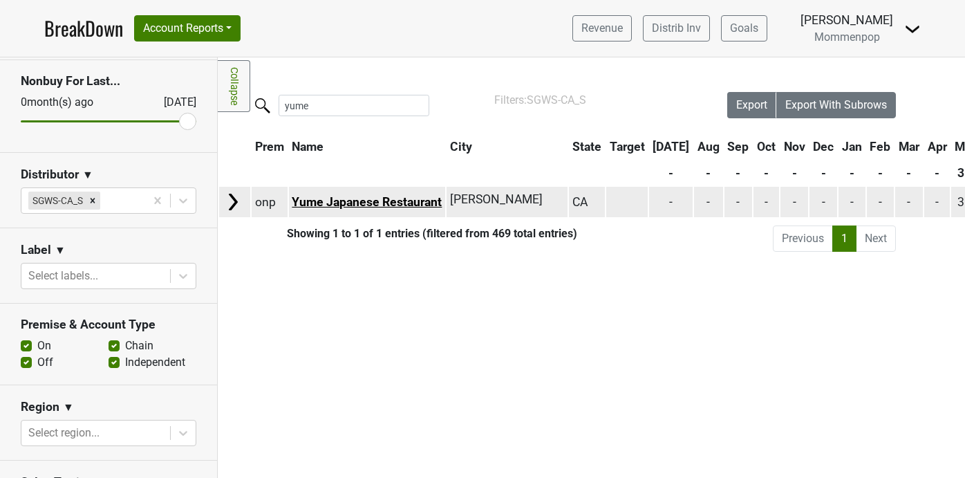
click at [342, 196] on link "Yume Japanese Restaurant" at bounding box center [367, 202] width 150 height 14
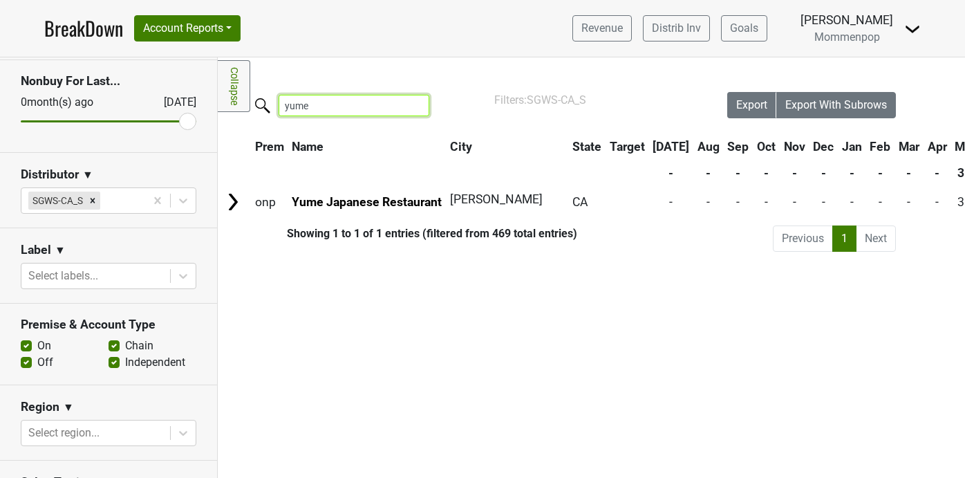
click at [328, 104] on input "yume" at bounding box center [354, 105] width 151 height 21
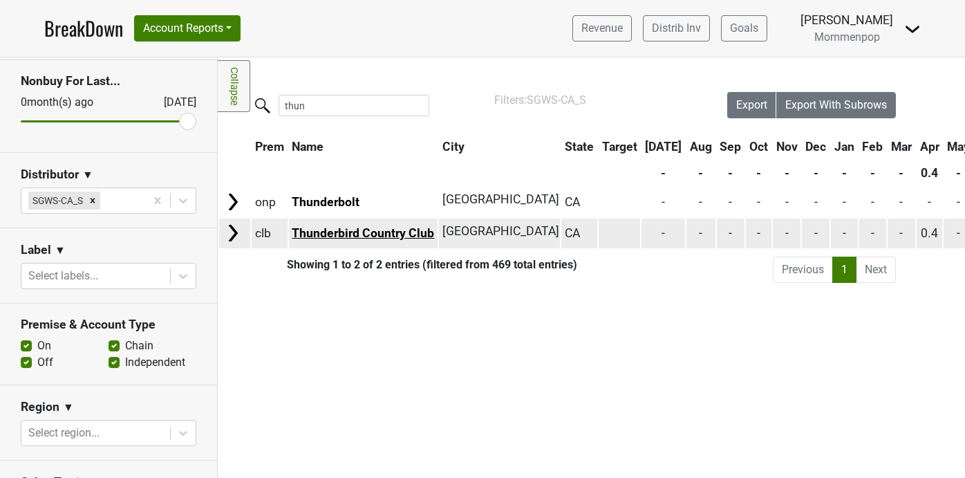
click at [395, 232] on link "Thunderbird Country Club" at bounding box center [363, 233] width 142 height 14
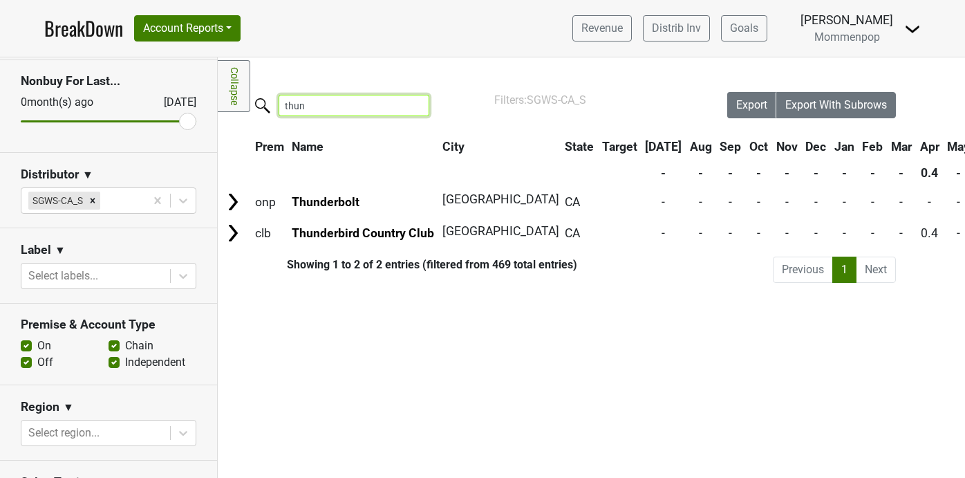
click at [323, 106] on input "thun" at bounding box center [354, 105] width 151 height 21
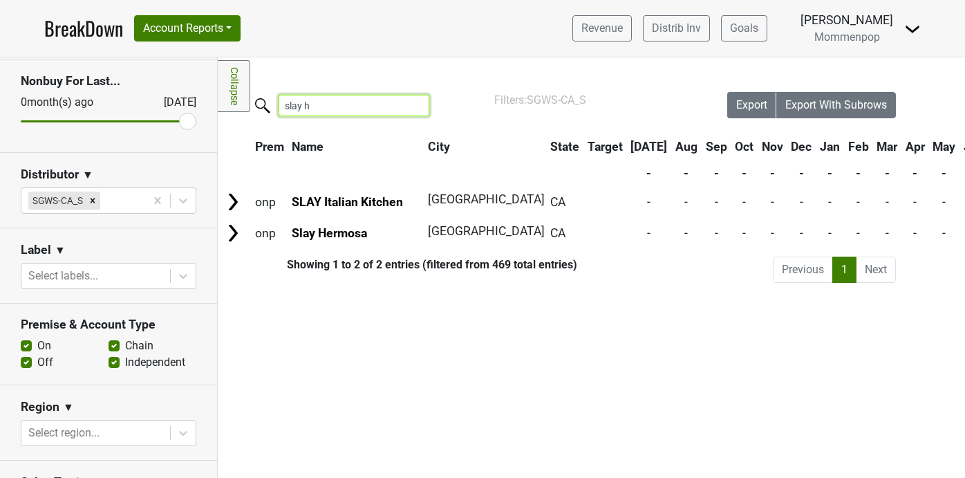
click at [366, 108] on input "slay h" at bounding box center [354, 105] width 151 height 21
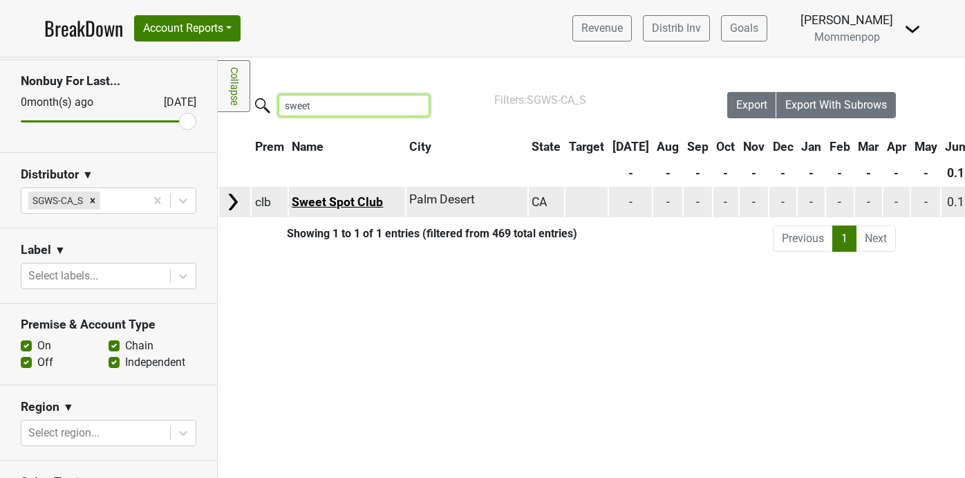
type input "sweet"
click at [323, 201] on link "Sweet Spot Club" at bounding box center [337, 202] width 91 height 14
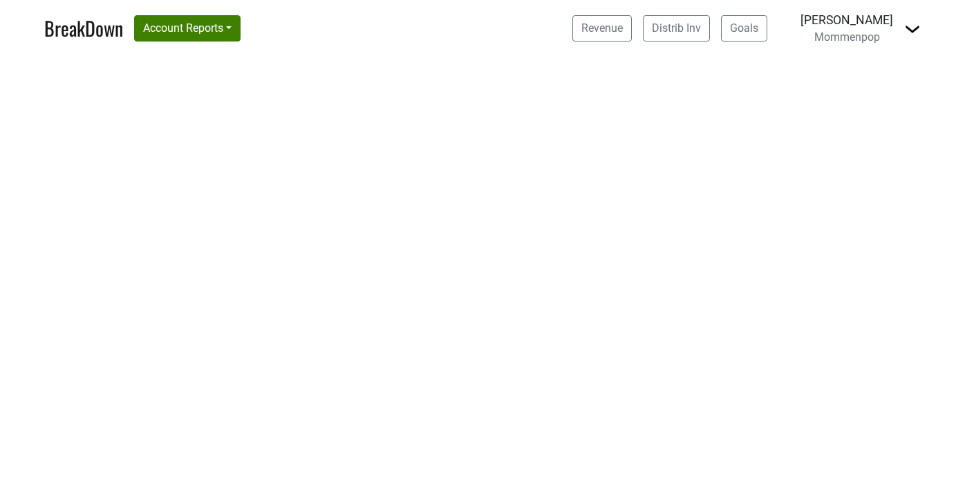
select select "CA"
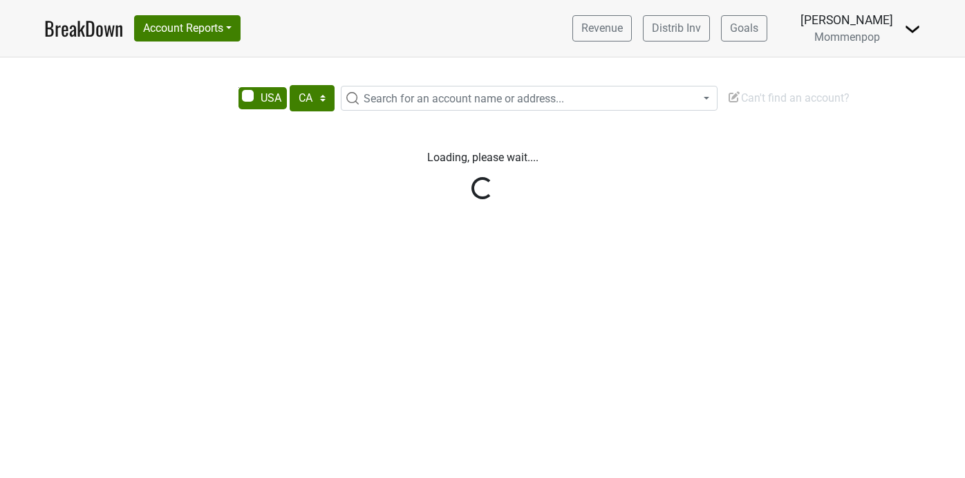
select select "CA"
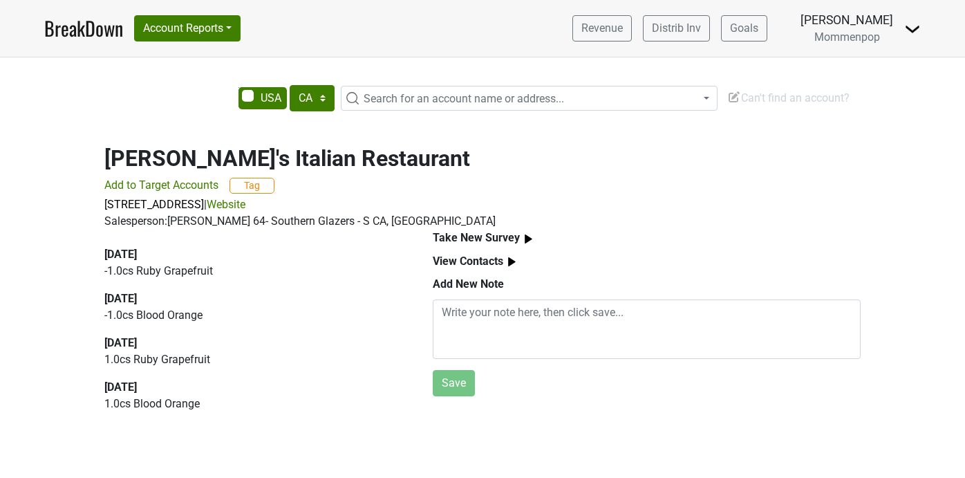
select select "CA"
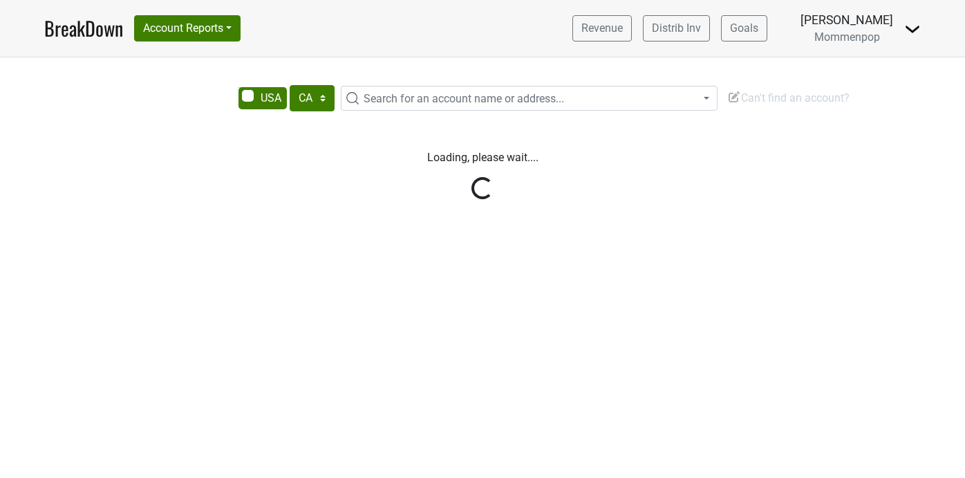
select select "CA"
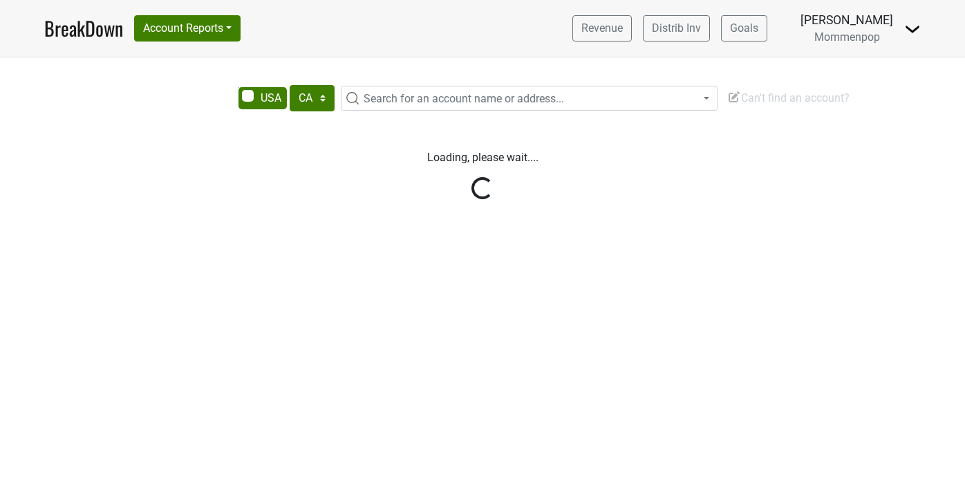
select select "CA"
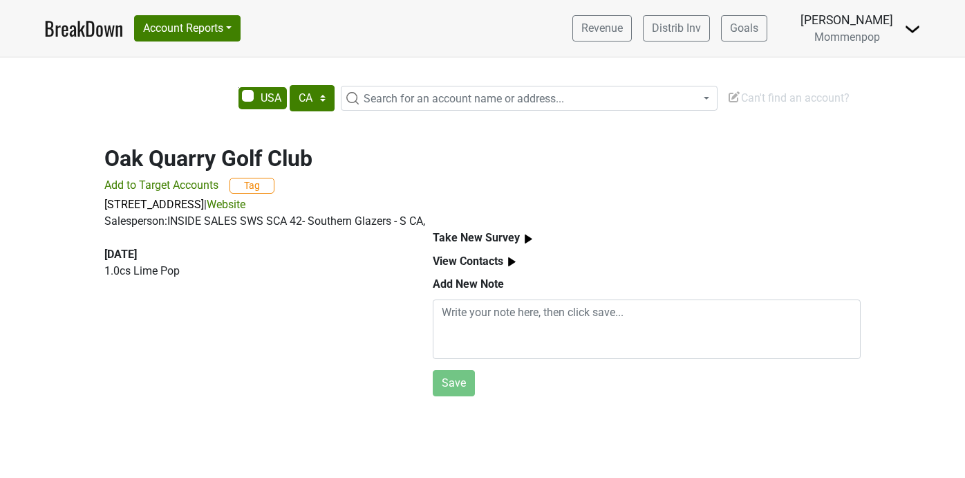
select select "CA"
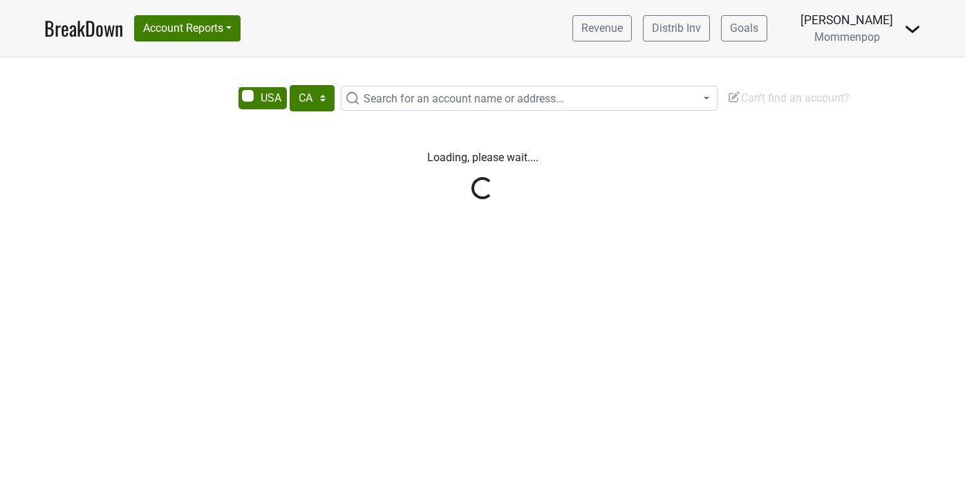
select select "CA"
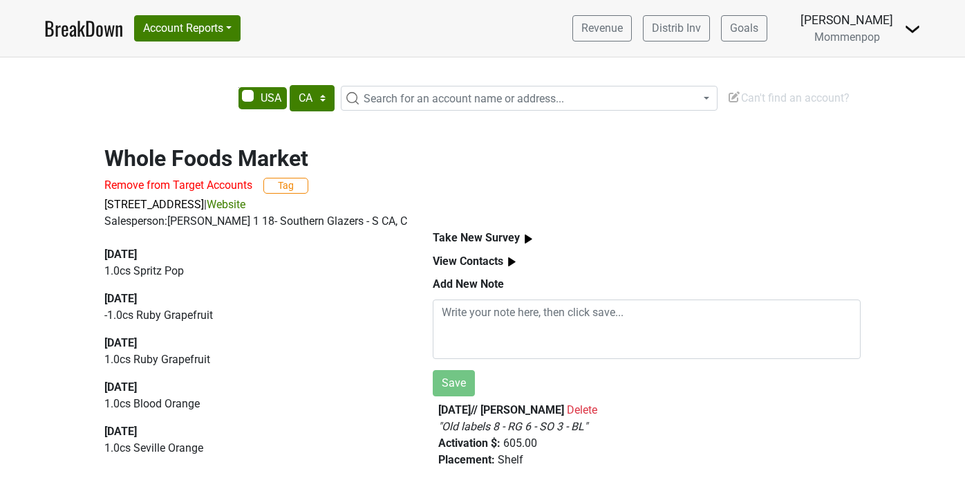
select select "CA"
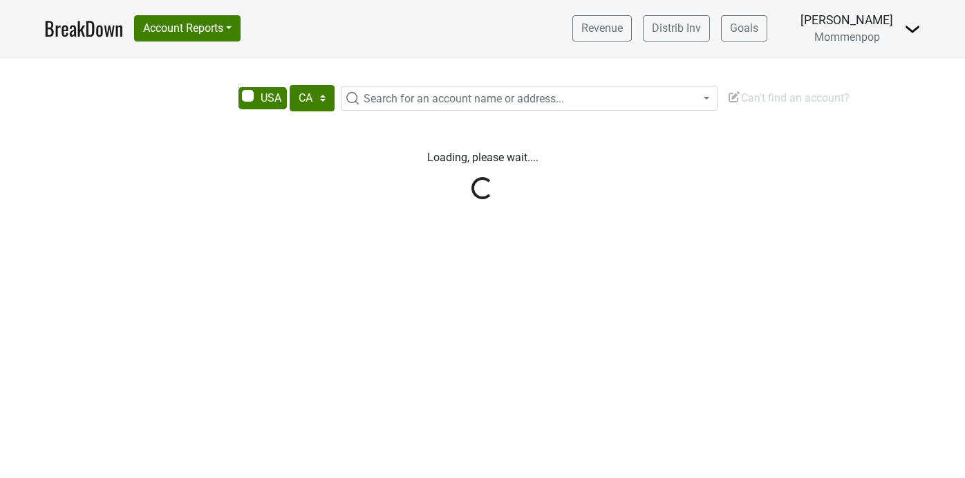
select select "CA"
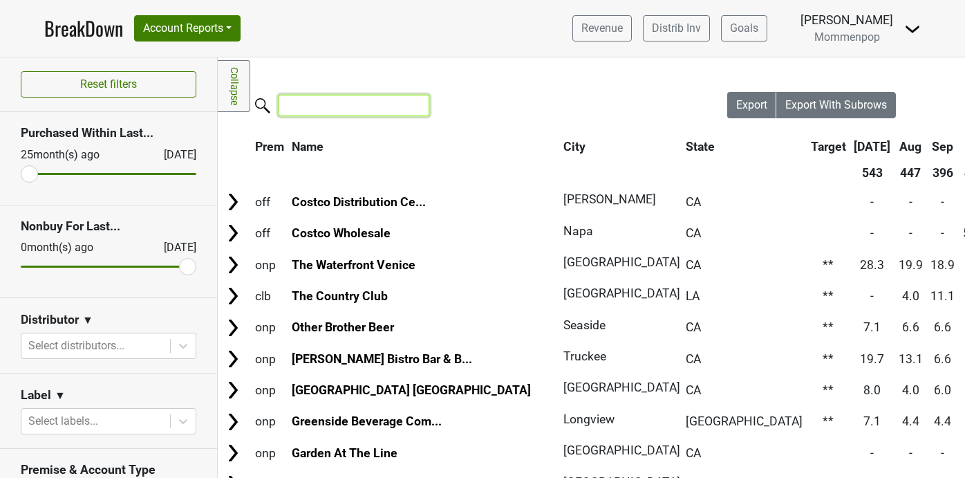
click at [334, 108] on input "search" at bounding box center [354, 105] width 151 height 21
click at [189, 336] on div at bounding box center [183, 345] width 25 height 25
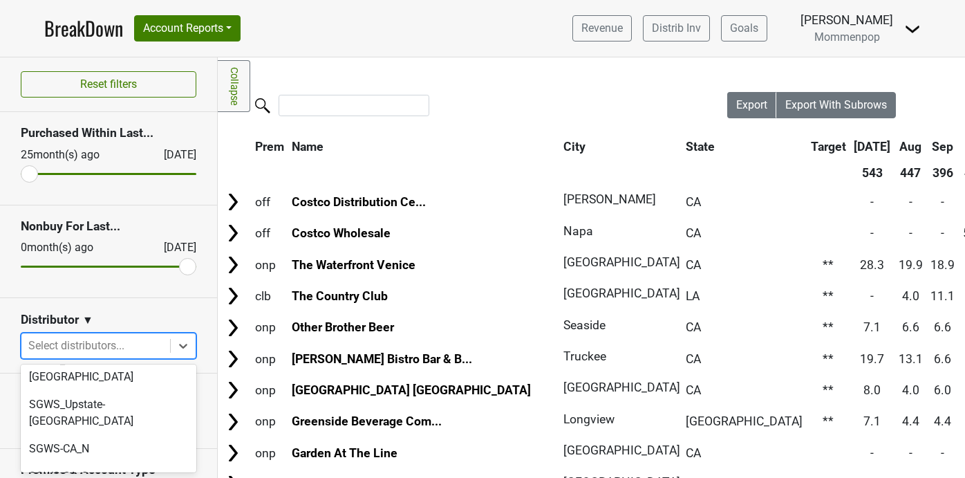
scroll to position [473, 0]
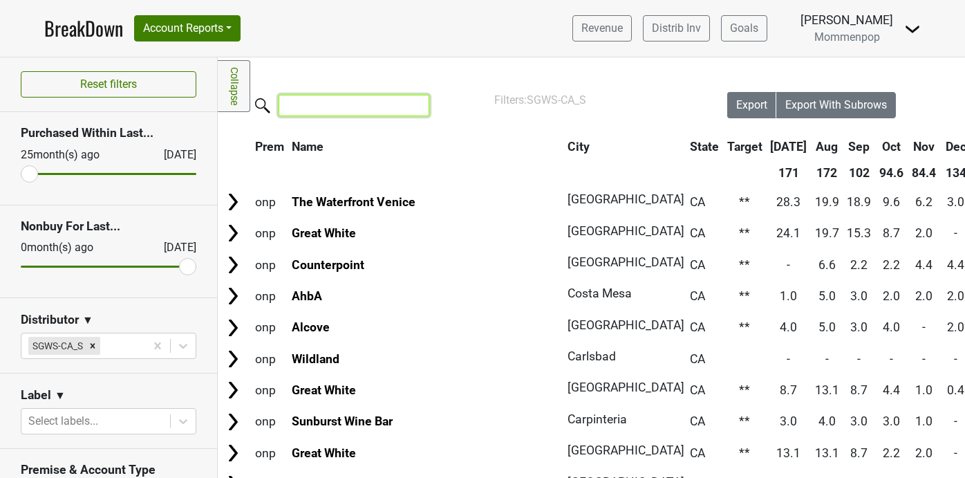
click at [334, 108] on input "search" at bounding box center [354, 105] width 151 height 21
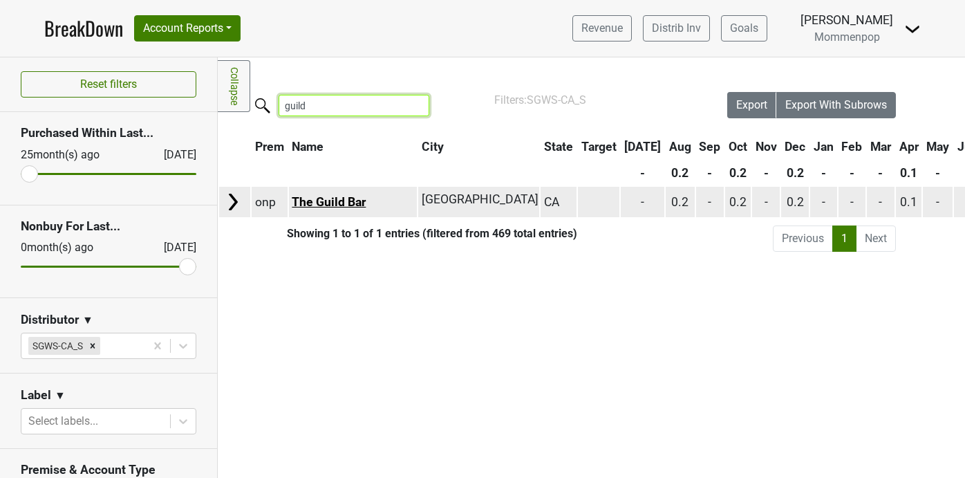
type input "guild"
click at [327, 200] on link "The Guild Bar" at bounding box center [329, 202] width 74 height 14
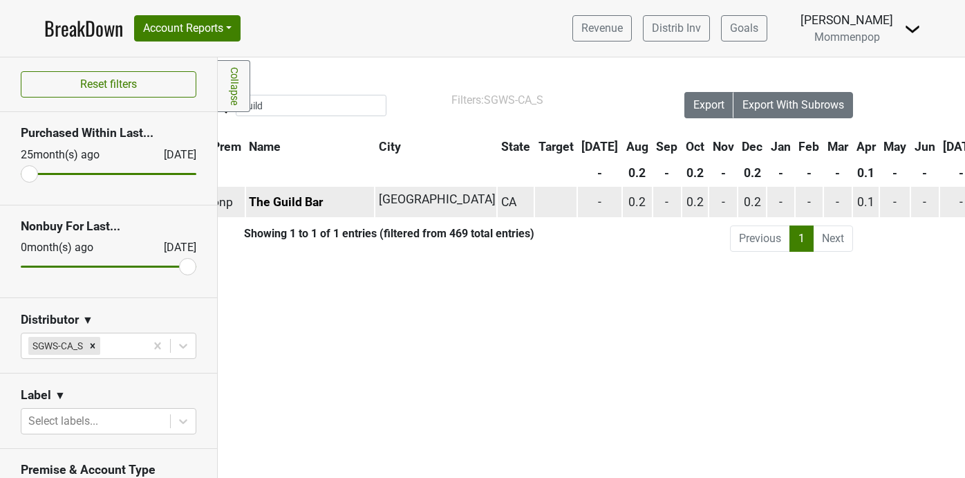
scroll to position [0, 0]
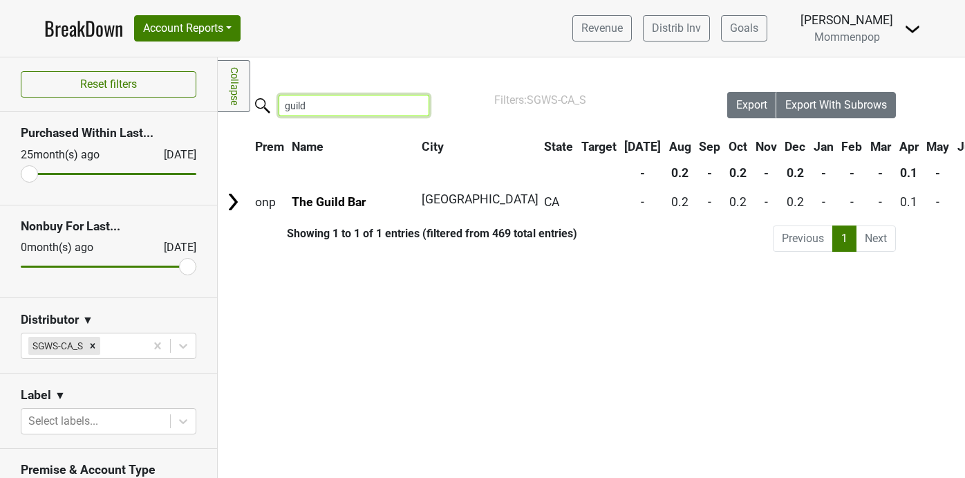
click at [407, 106] on input "guild" at bounding box center [354, 105] width 151 height 21
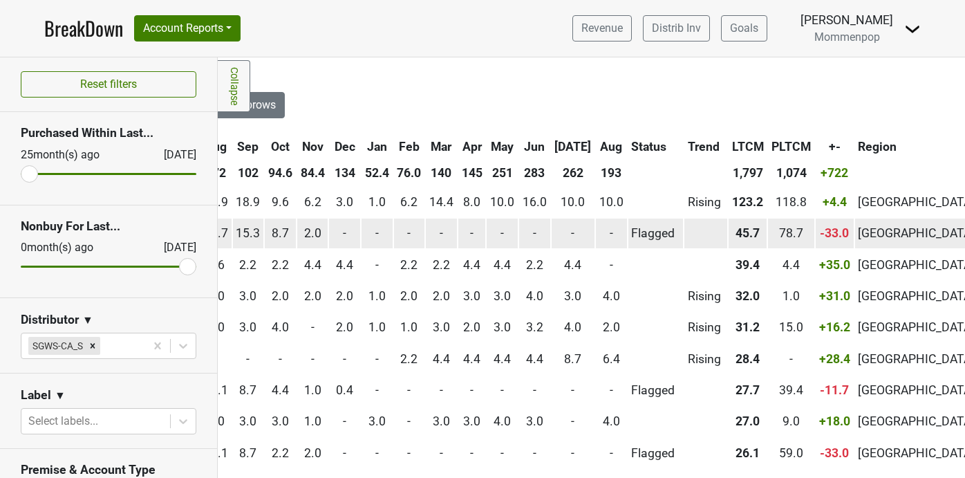
scroll to position [0, 642]
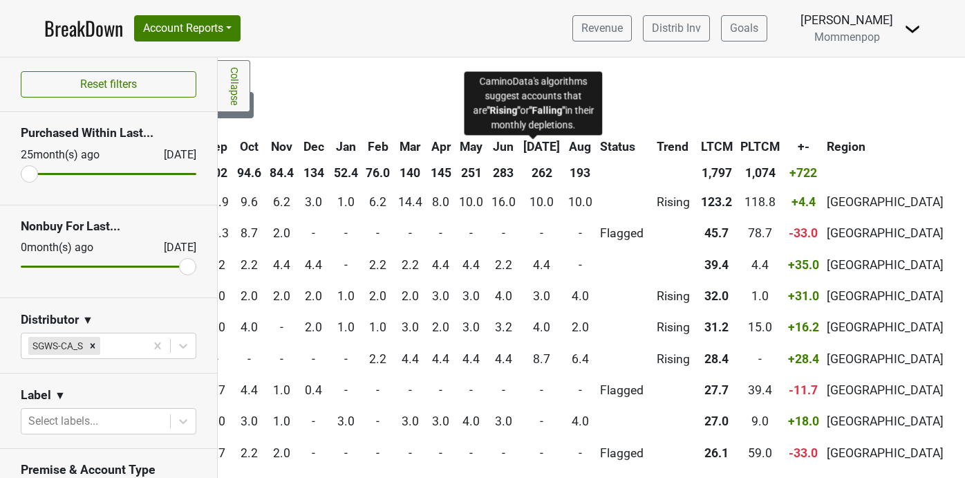
click at [657, 144] on span "Trend" at bounding box center [673, 147] width 32 height 14
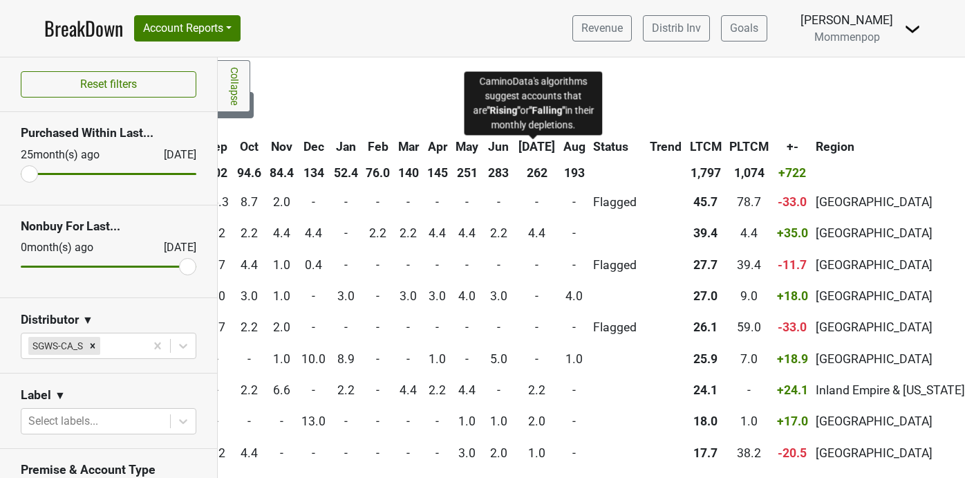
click at [650, 146] on span "Trend" at bounding box center [666, 147] width 32 height 14
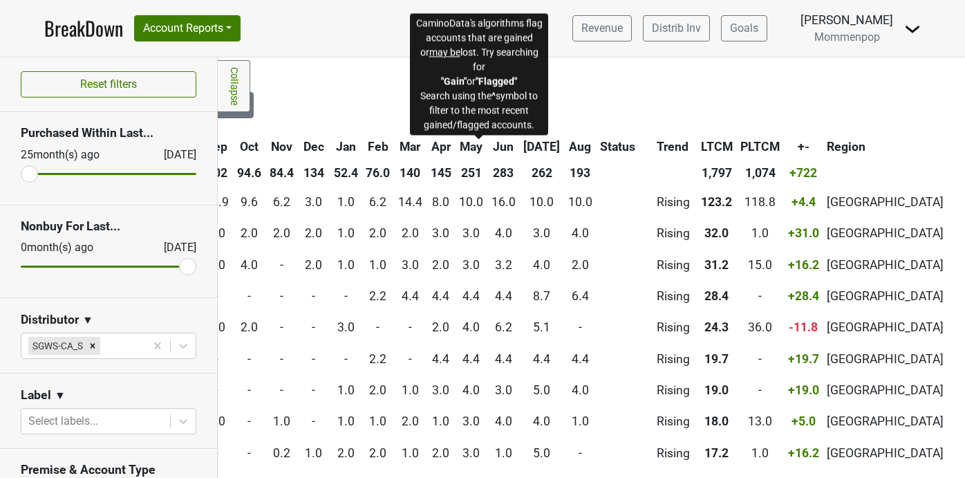
click at [600, 148] on span "Status" at bounding box center [617, 147] width 35 height 14
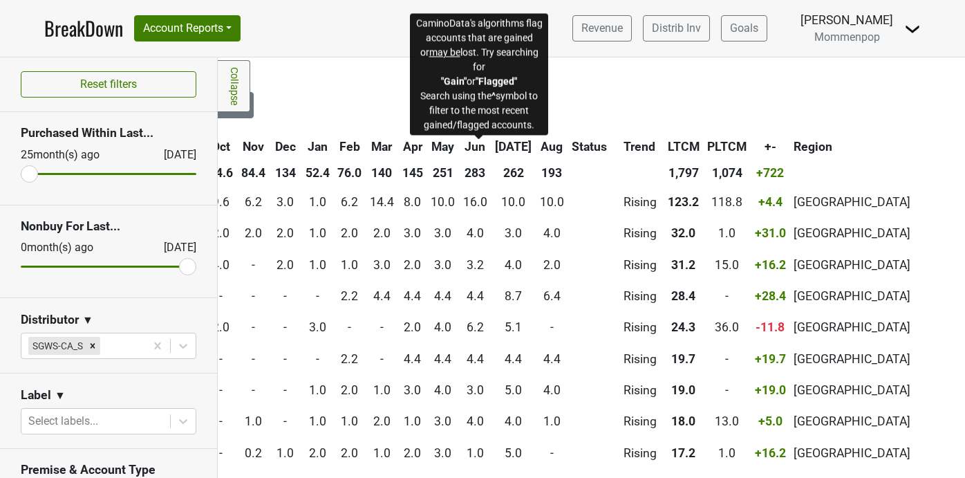
click at [572, 144] on span "Status" at bounding box center [589, 147] width 35 height 14
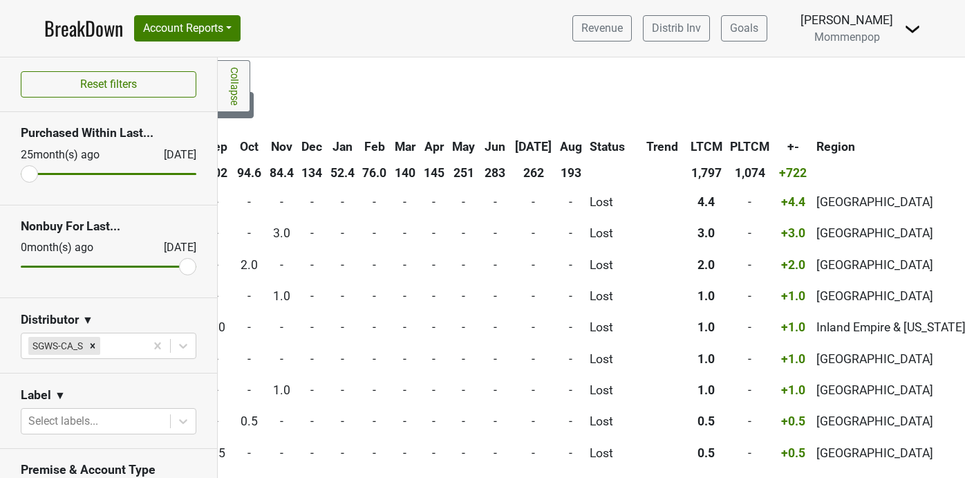
click at [465, 139] on body "BreakDown Account Reports SuperRanker Map Award Progress Chain Compliance CRM N…" at bounding box center [482, 239] width 965 height 478
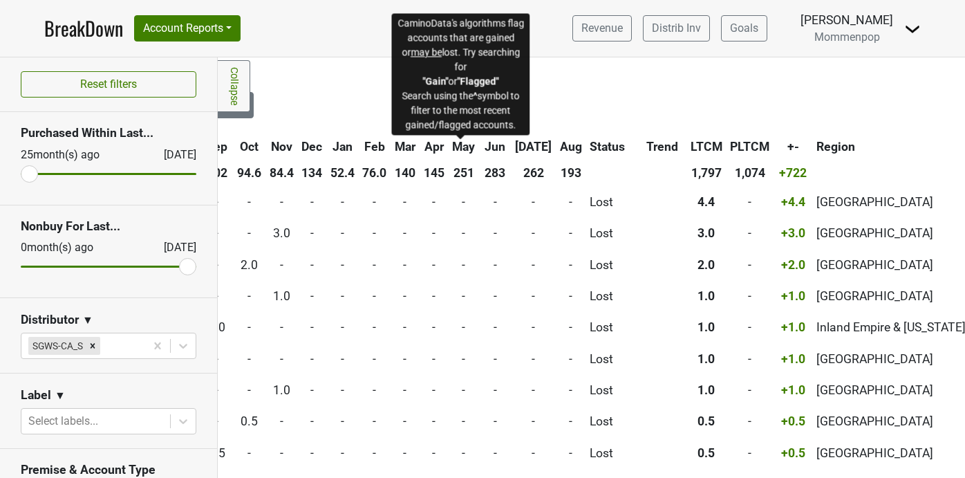
click at [589, 147] on span "Status" at bounding box center [606, 147] width 35 height 14
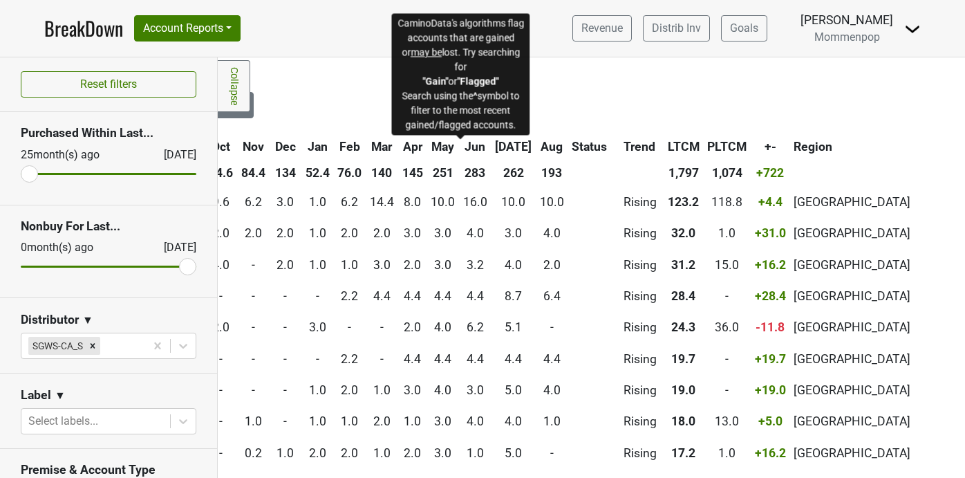
click at [572, 147] on span "Status" at bounding box center [589, 147] width 35 height 14
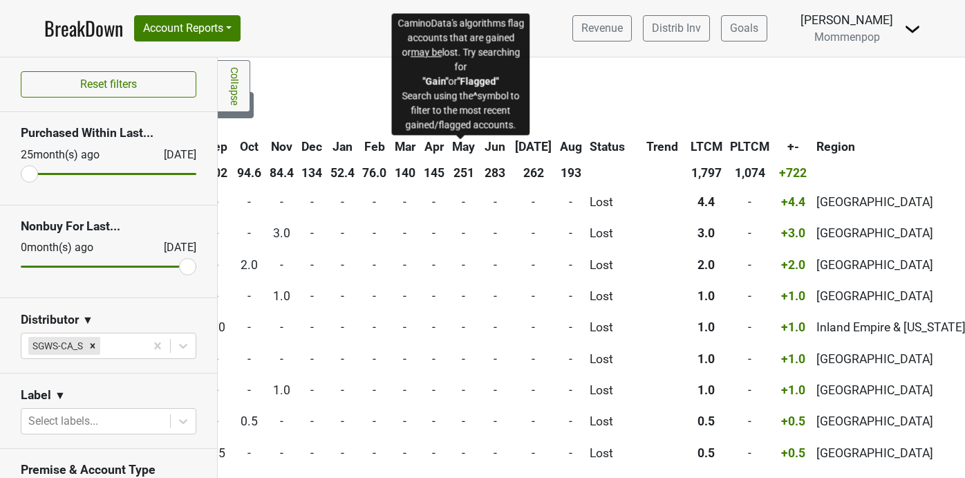
click at [589, 147] on span "Status" at bounding box center [606, 147] width 35 height 14
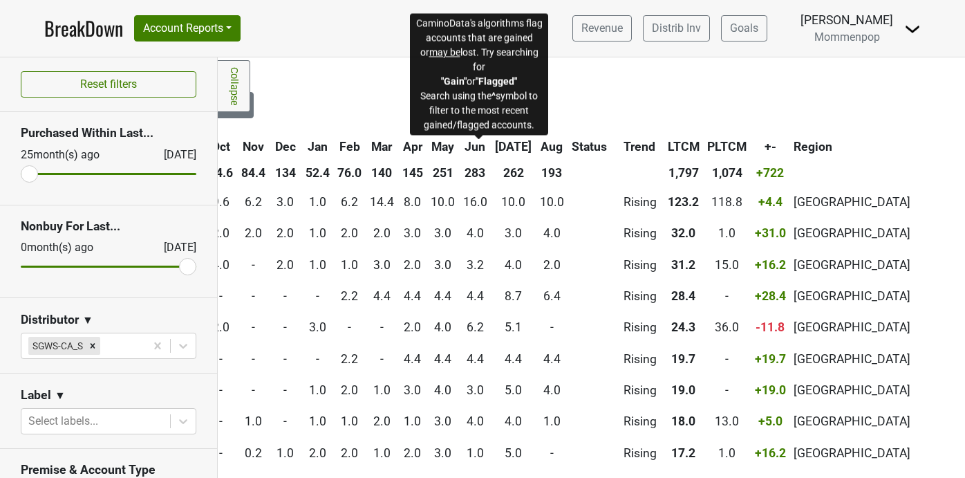
click at [572, 149] on span "Status" at bounding box center [589, 147] width 35 height 14
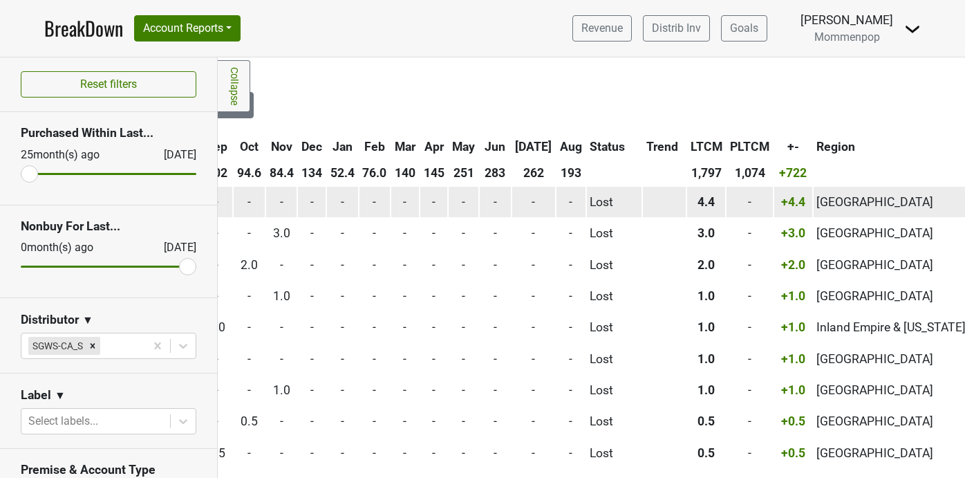
scroll to position [0, 611]
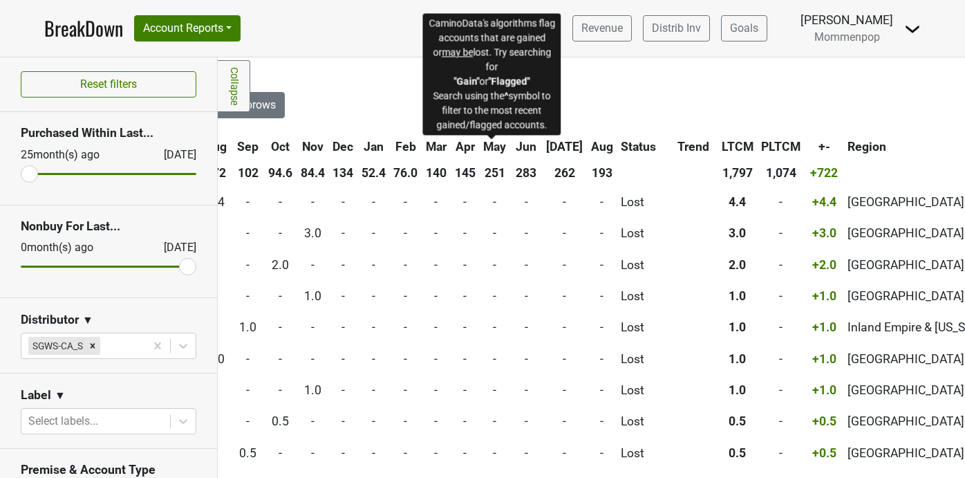
click at [621, 143] on span "Status" at bounding box center [638, 147] width 35 height 14
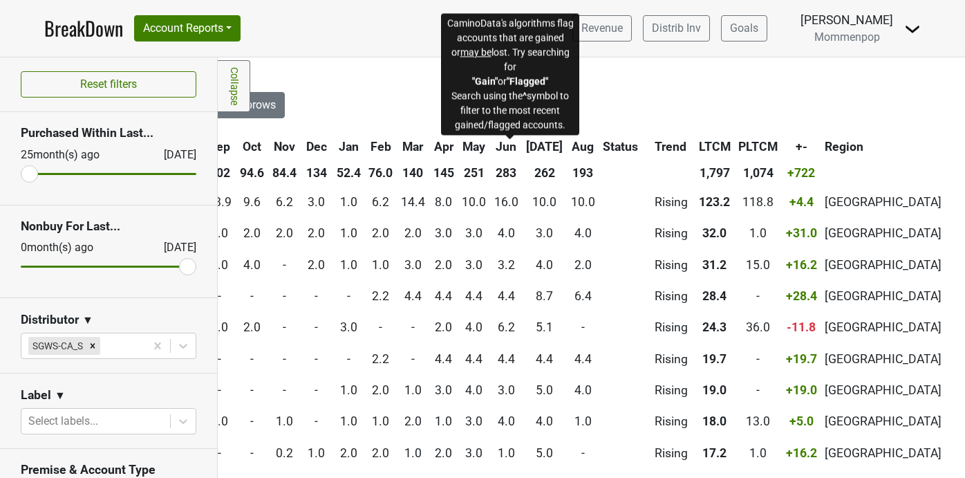
click at [603, 144] on span "Status" at bounding box center [620, 147] width 35 height 14
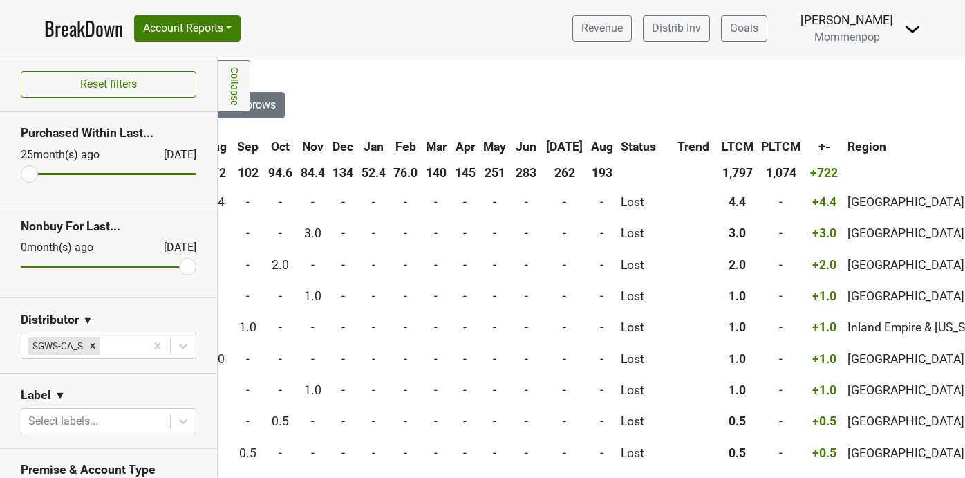
click at [618, 144] on th "Status" at bounding box center [645, 146] width 55 height 25
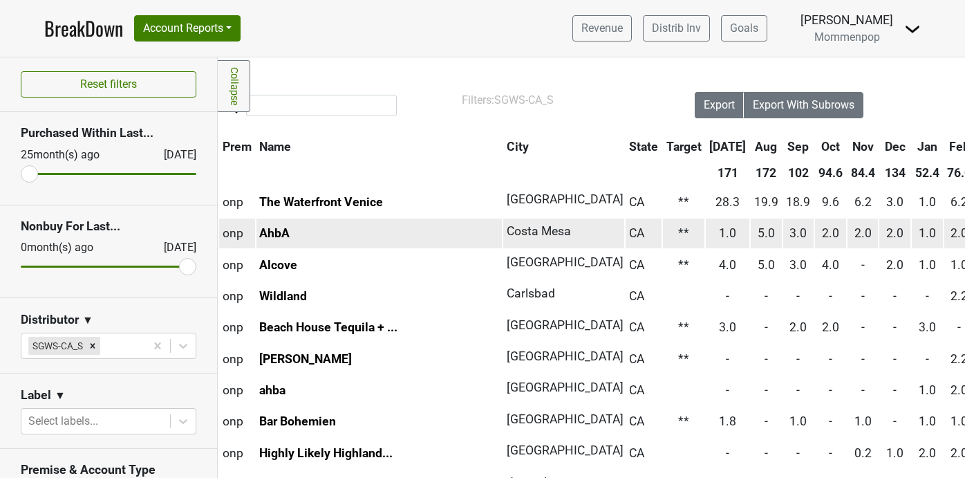
scroll to position [0, 0]
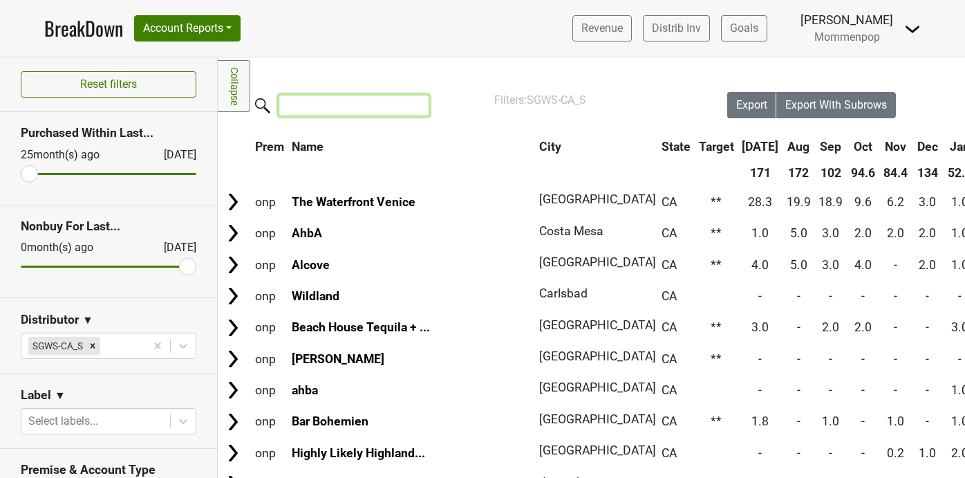
click at [323, 110] on input "search" at bounding box center [354, 105] width 151 height 21
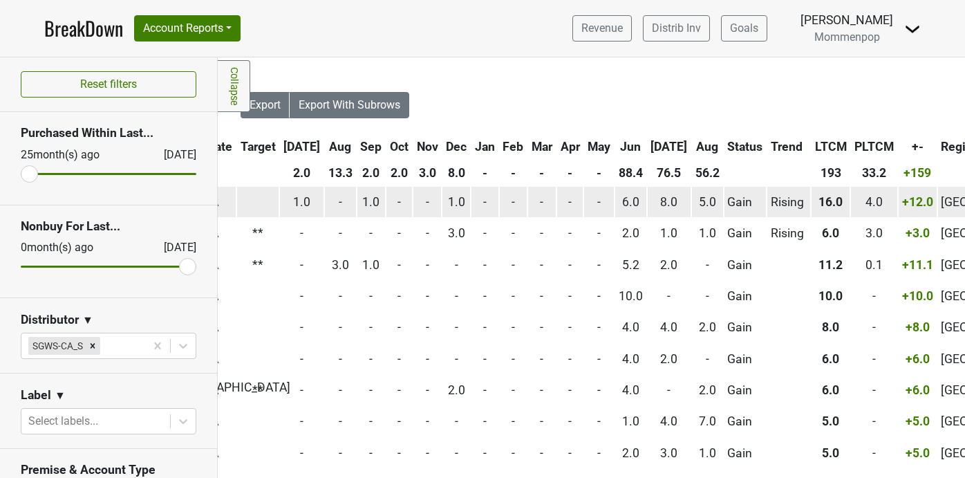
scroll to position [0, 519]
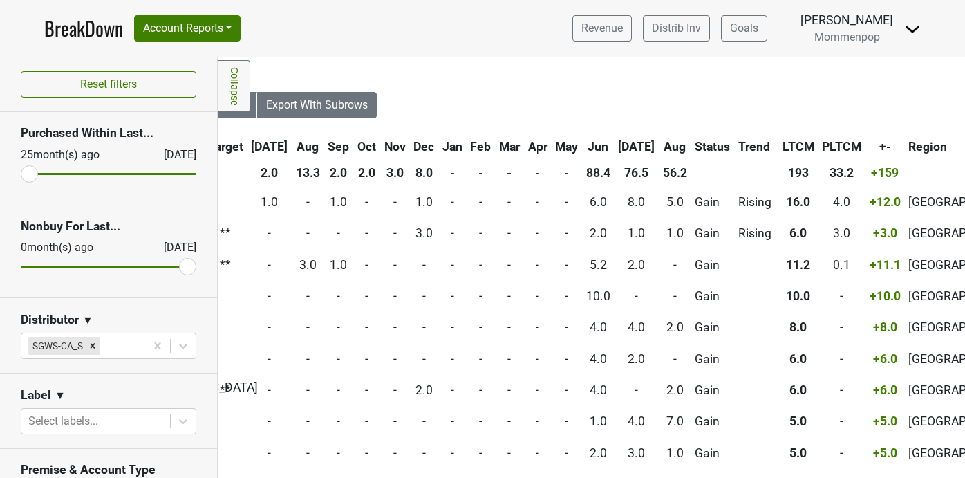
click at [615, 147] on th "Jul" at bounding box center [637, 146] width 44 height 25
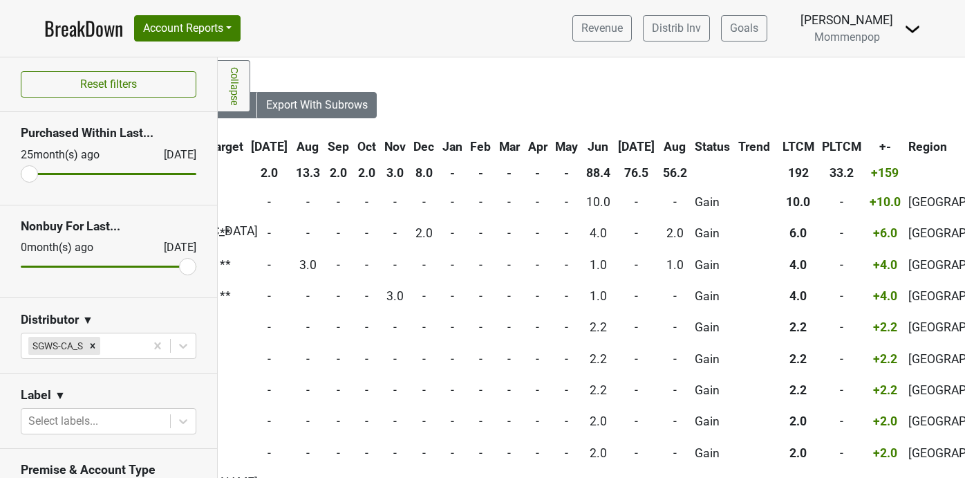
click at [615, 147] on th "Jul" at bounding box center [637, 146] width 44 height 25
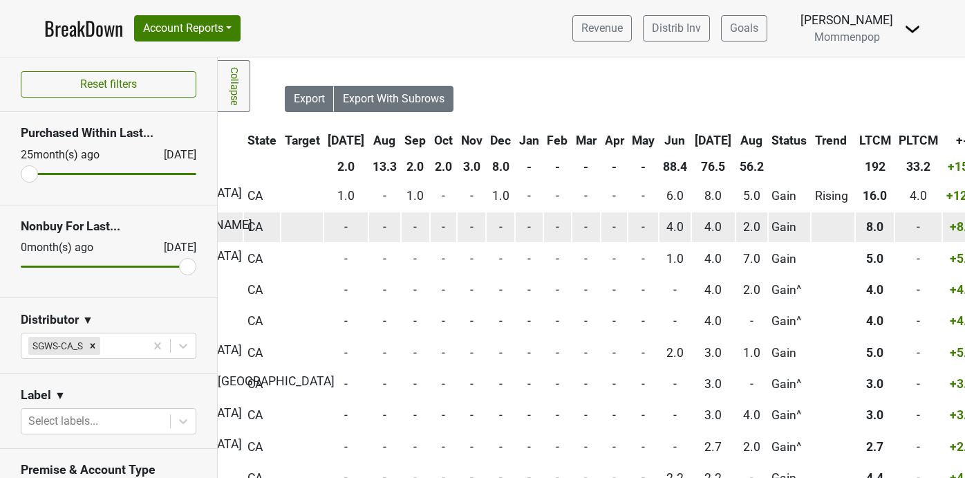
scroll to position [0, 442]
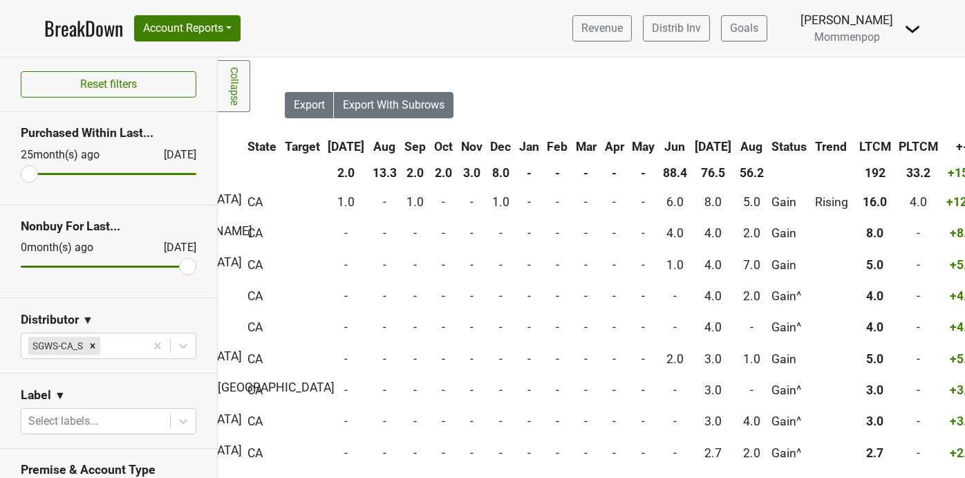
click at [659, 147] on th "Jun" at bounding box center [674, 146] width 31 height 25
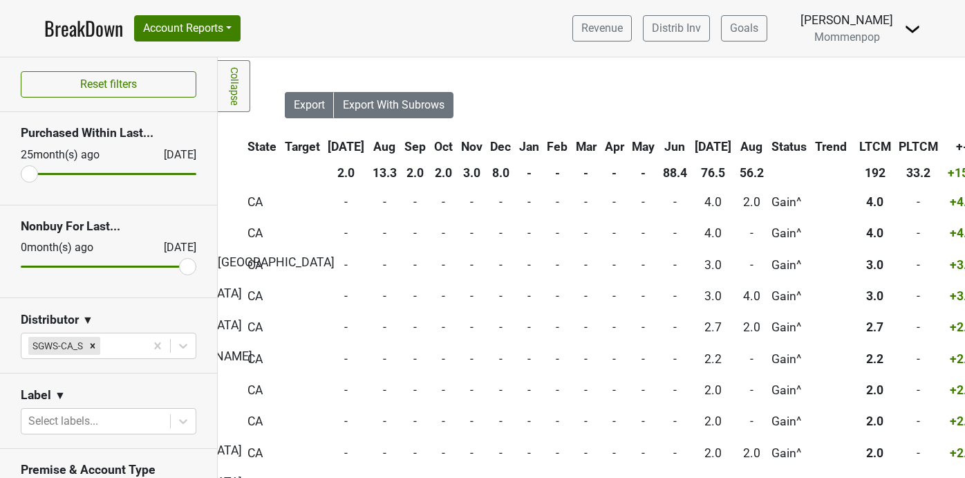
click at [659, 147] on th "Jun" at bounding box center [674, 146] width 31 height 25
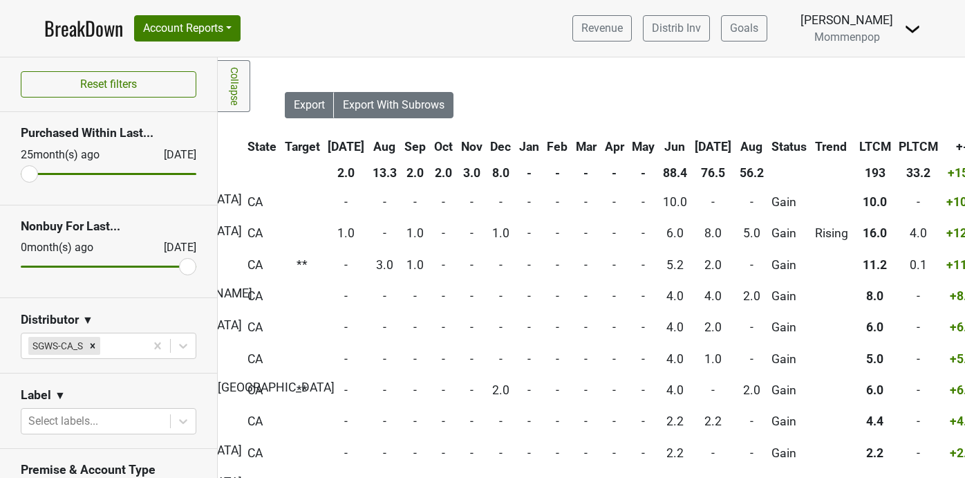
click at [692, 143] on th "Jul" at bounding box center [714, 146] width 44 height 25
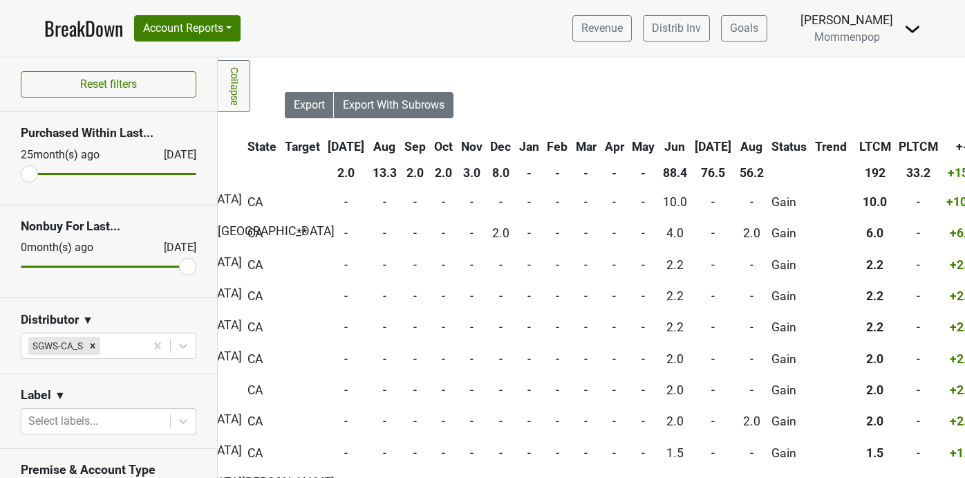
click at [692, 143] on th "Jul" at bounding box center [714, 146] width 44 height 25
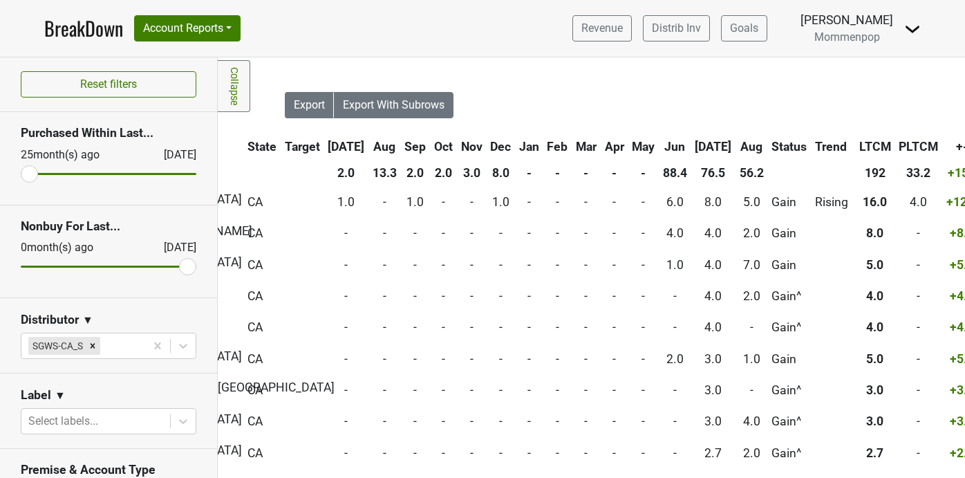
click at [736, 144] on th "Aug" at bounding box center [751, 146] width 31 height 25
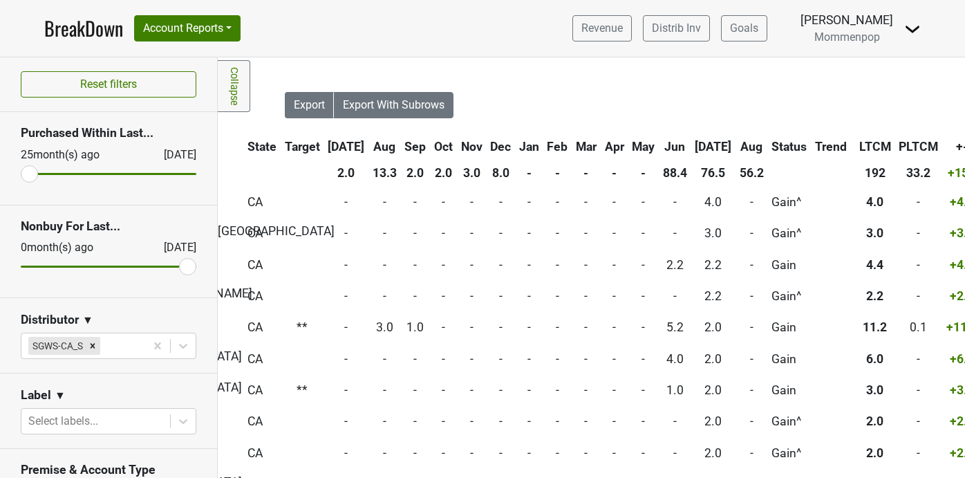
click at [736, 144] on th "Aug" at bounding box center [751, 146] width 31 height 25
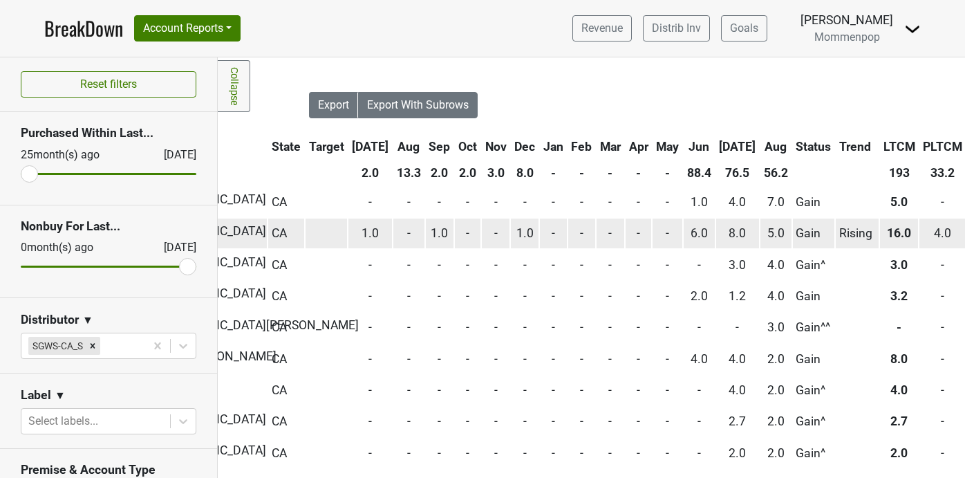
scroll to position [0, 491]
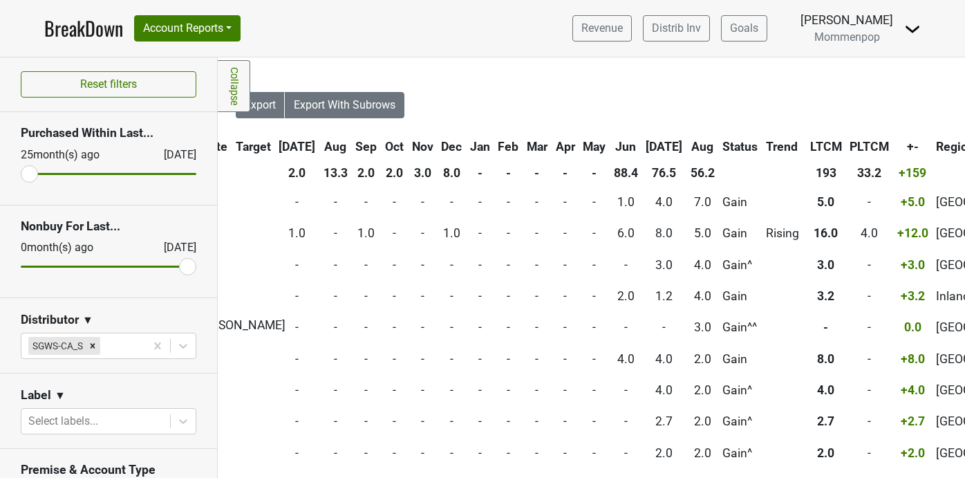
click at [579, 141] on th "May" at bounding box center [594, 146] width 30 height 25
click at [610, 142] on th "Jun" at bounding box center [625, 146] width 31 height 25
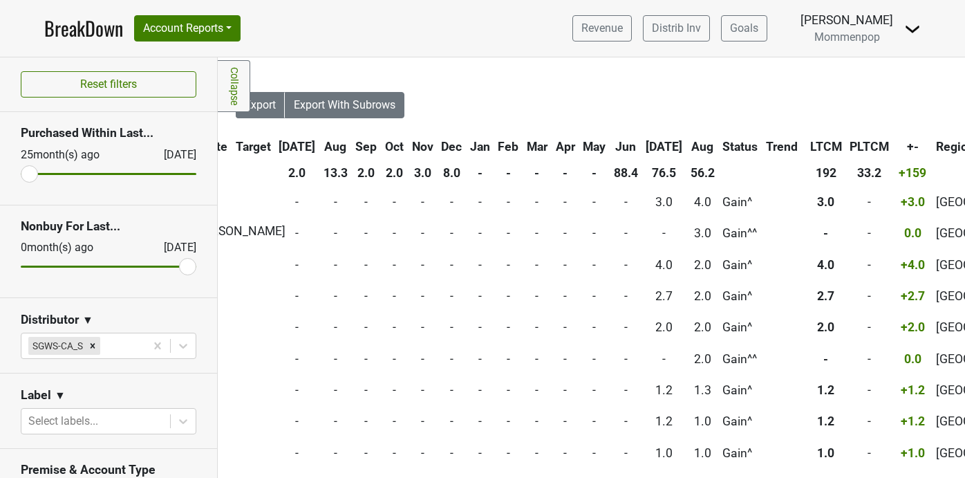
click at [610, 142] on th "Jun" at bounding box center [625, 146] width 31 height 25
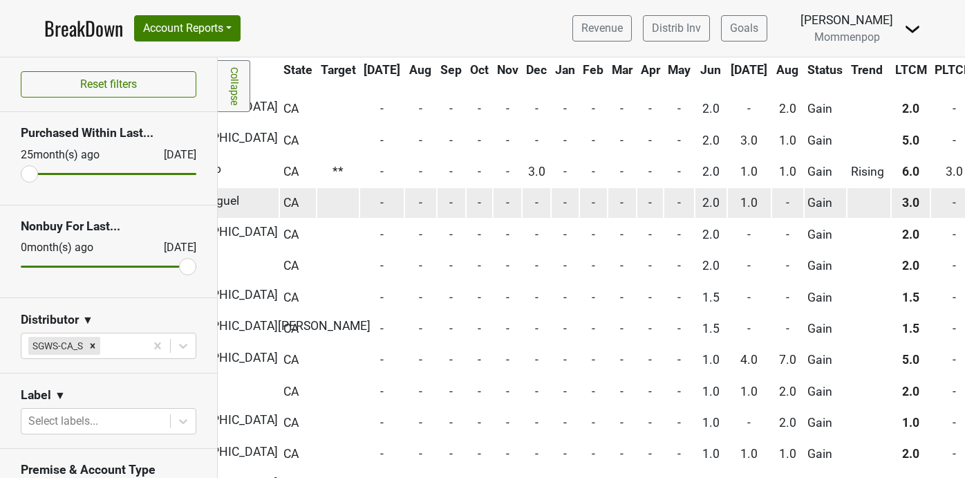
scroll to position [469, 30]
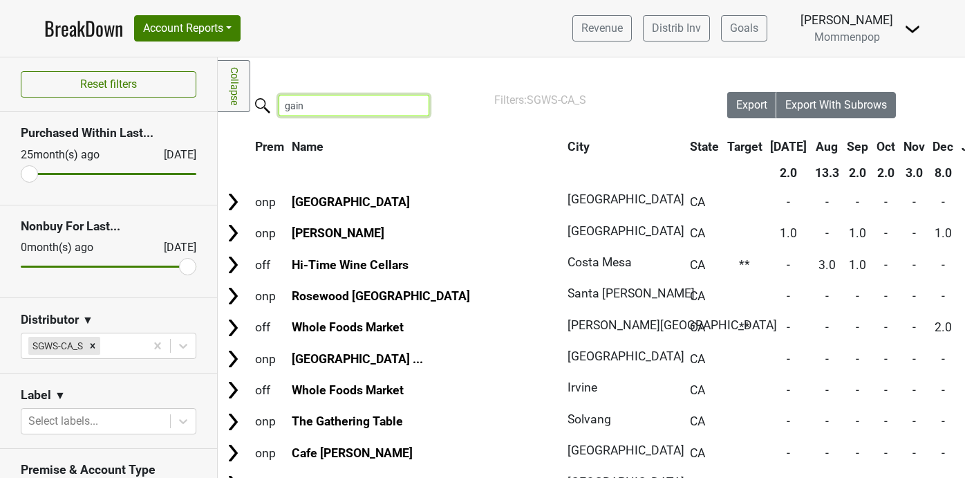
click at [307, 111] on input "gain" at bounding box center [354, 105] width 151 height 21
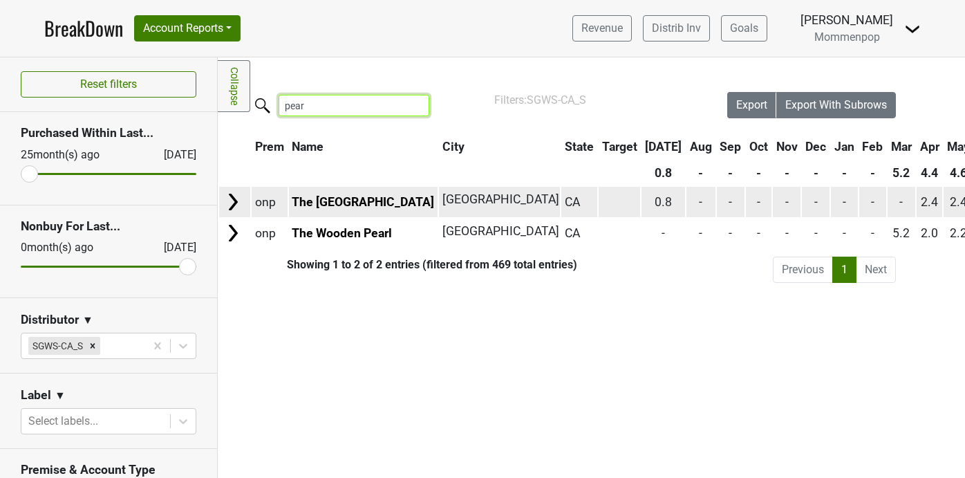
type input "pear"
click at [332, 209] on td "The Pearl Hotel" at bounding box center [363, 202] width 149 height 30
click at [334, 201] on link "The Pearl Hotel" at bounding box center [363, 202] width 142 height 14
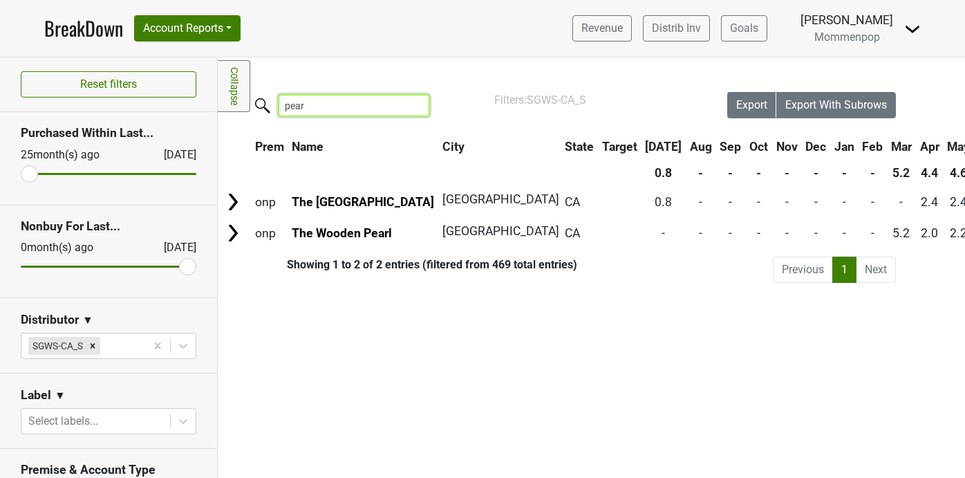
click at [406, 105] on input "pear" at bounding box center [354, 105] width 151 height 21
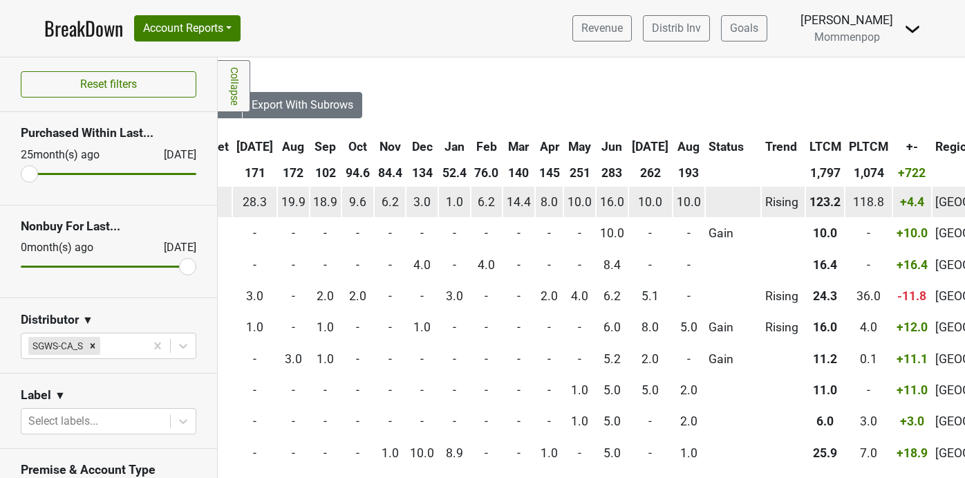
scroll to position [0, 0]
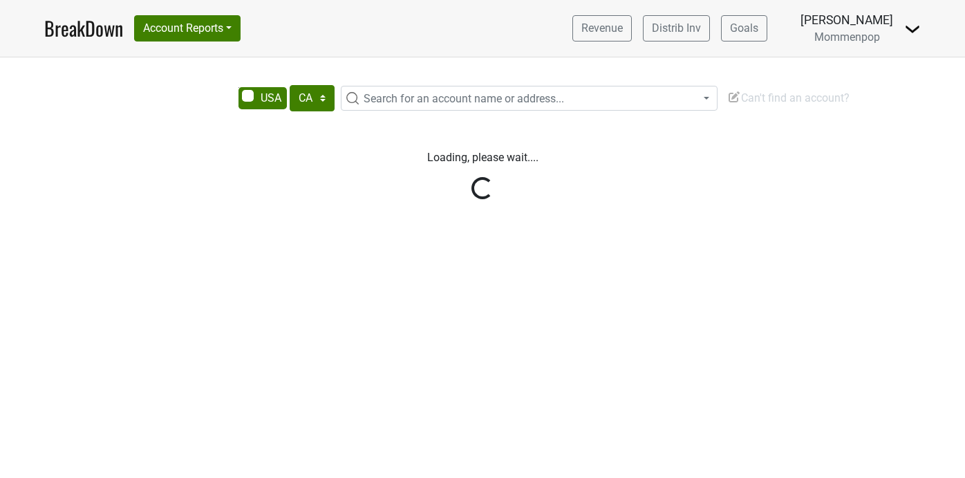
select select "CA"
